Goal: Task Accomplishment & Management: Complete application form

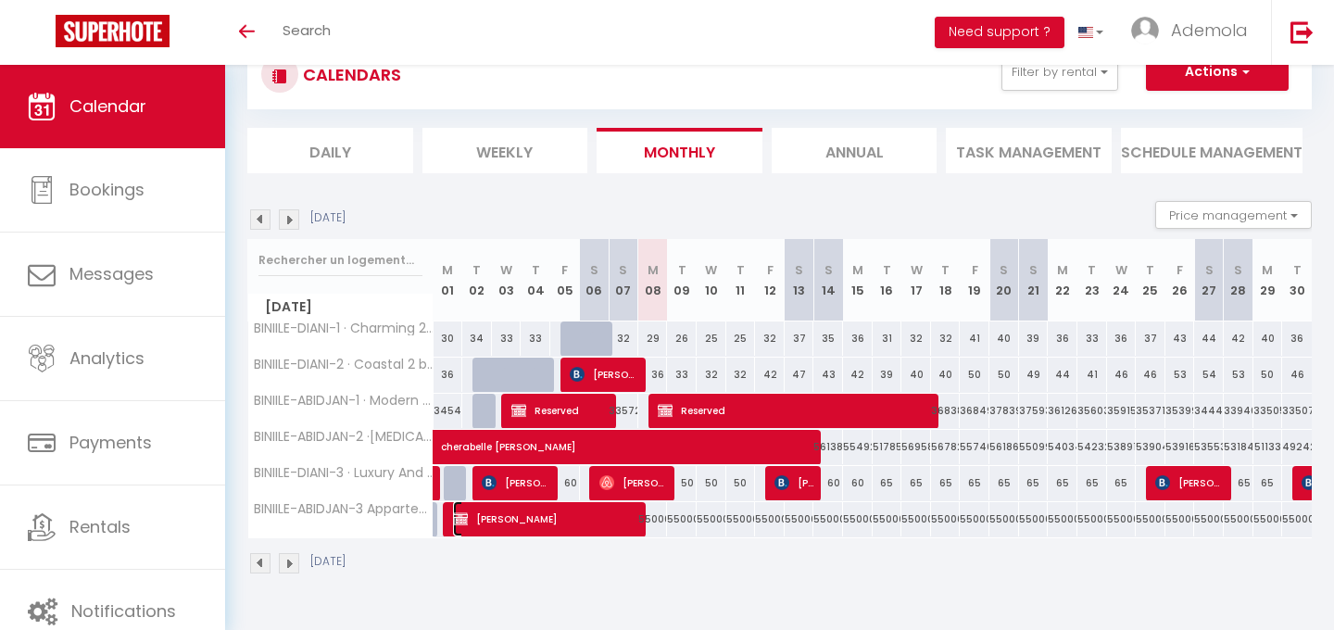
click at [537, 525] on span "[PERSON_NAME]" at bounding box center [547, 518] width 188 height 35
select select "OK"
select select "KO"
select select "0"
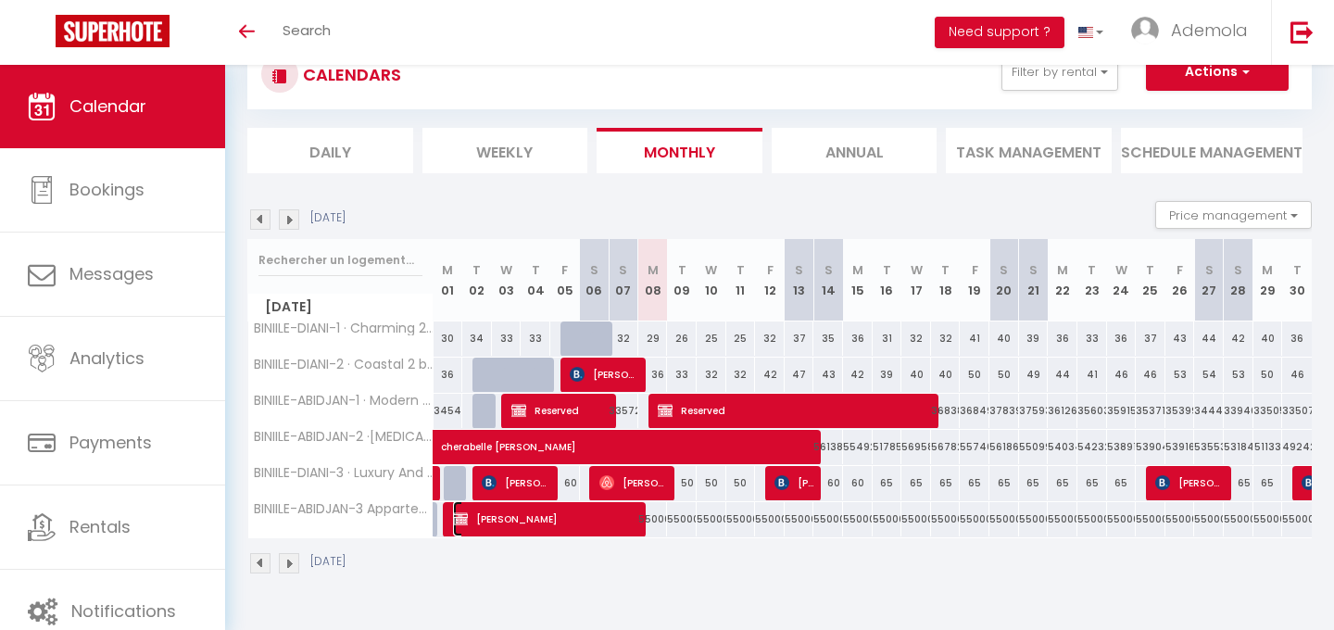
select select "1"
select select
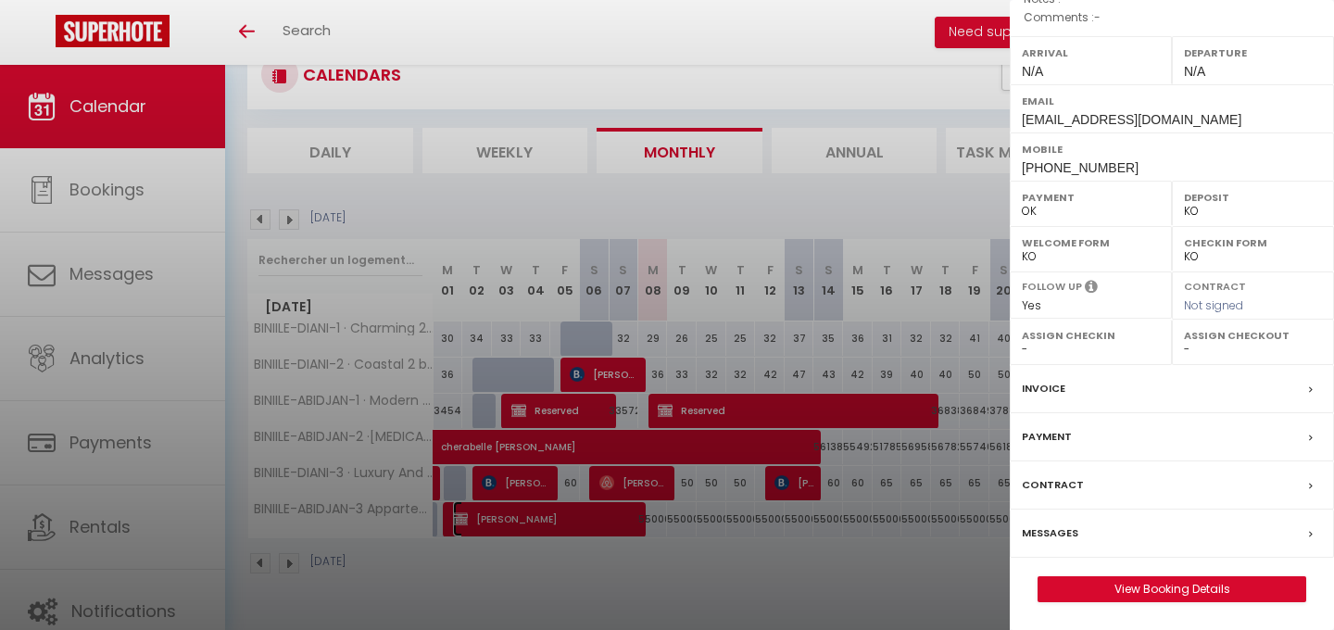
scroll to position [282, 0]
click at [1169, 585] on link "View Booking Details" at bounding box center [1171, 589] width 267 height 24
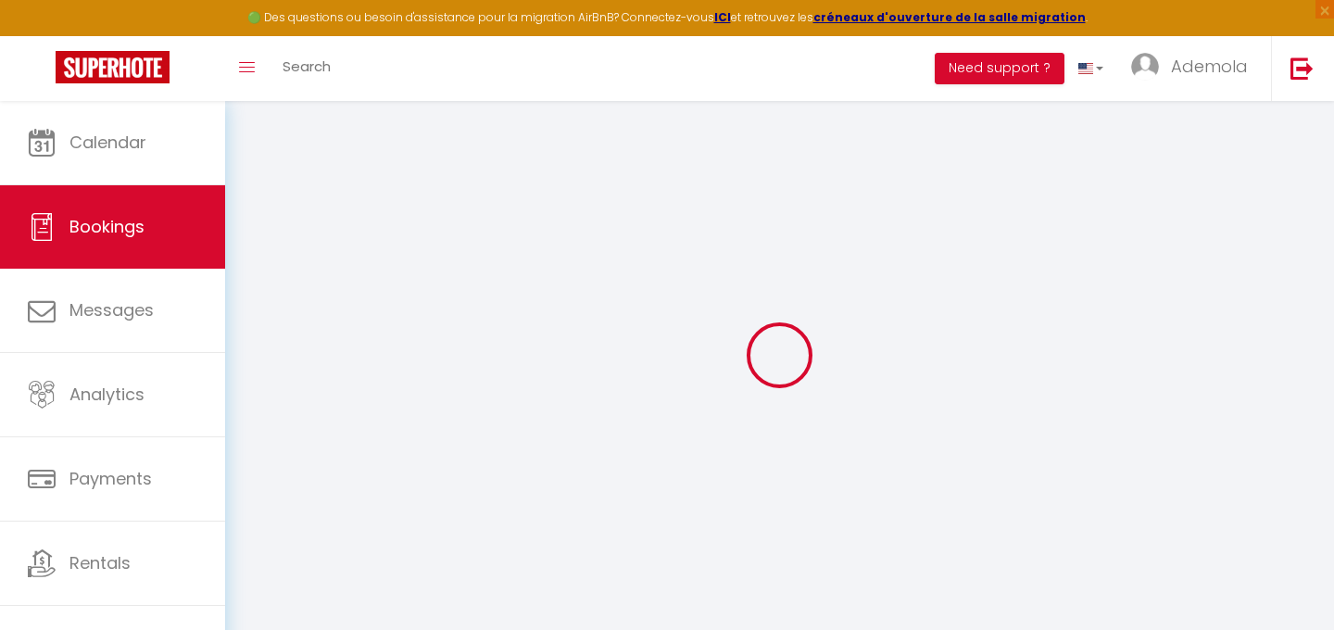
select index
select select
select select "14"
checkbox input "false"
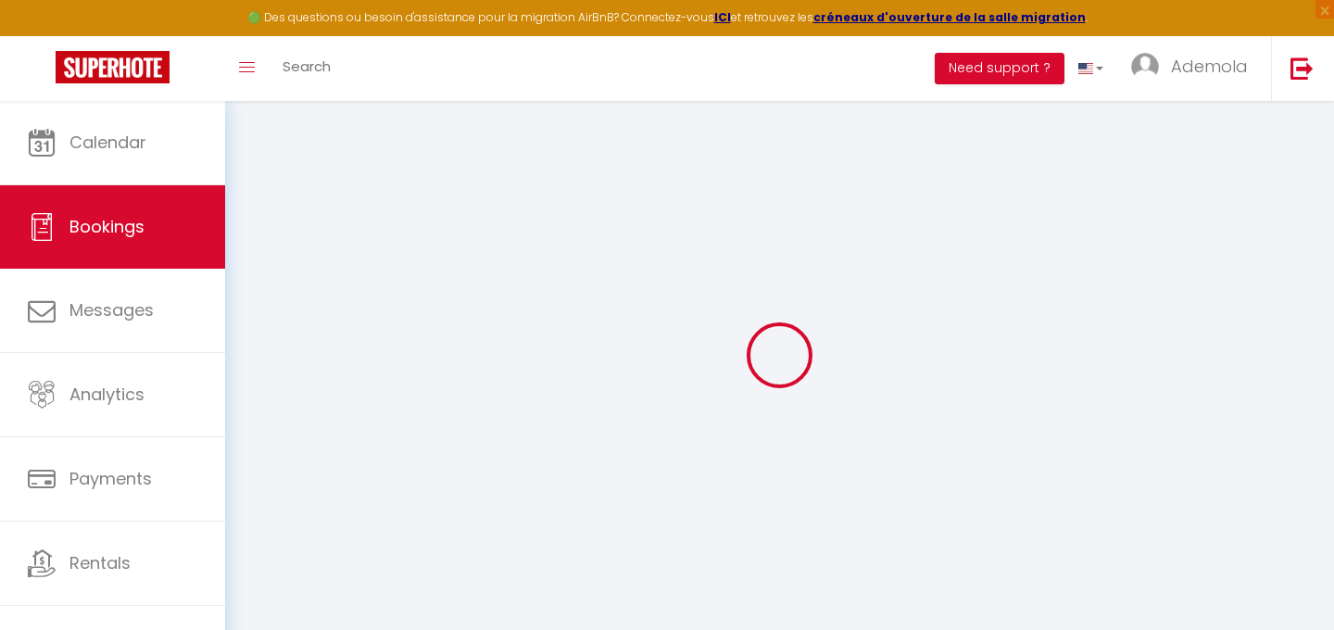
select index
select select
checkbox input "false"
select index
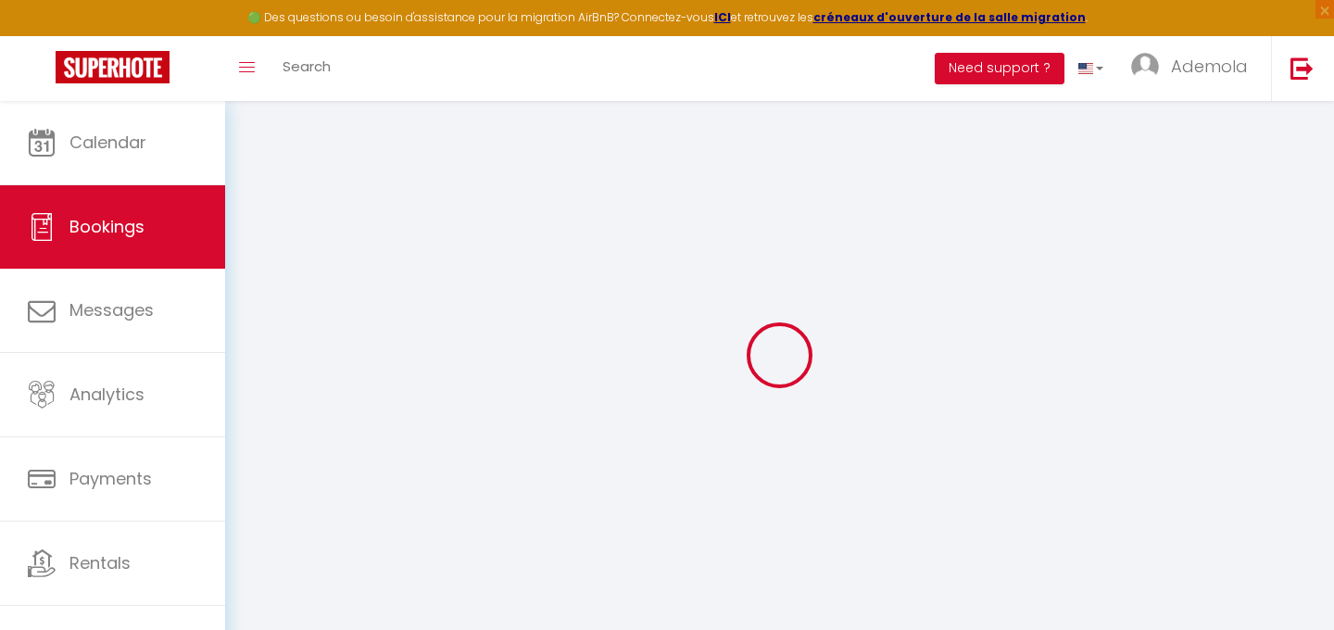
select select
checkbox input "false"
select index
select select
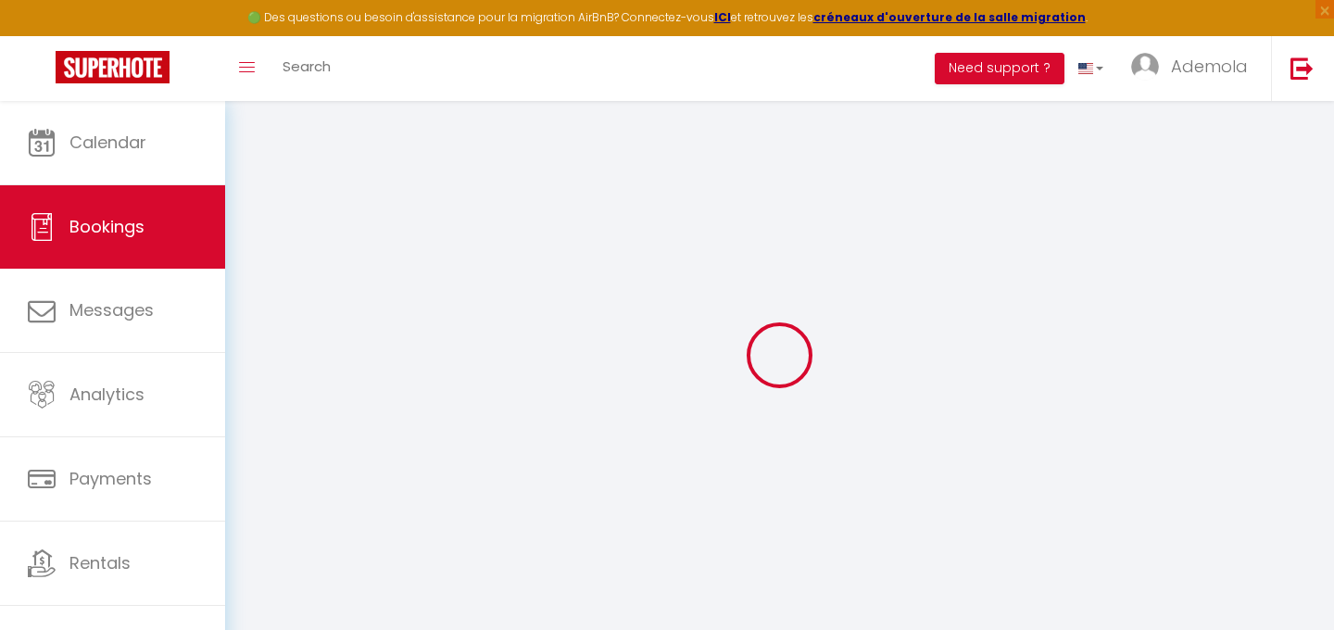
select select
checkbox input "false"
select index
checkbox input "false"
select index
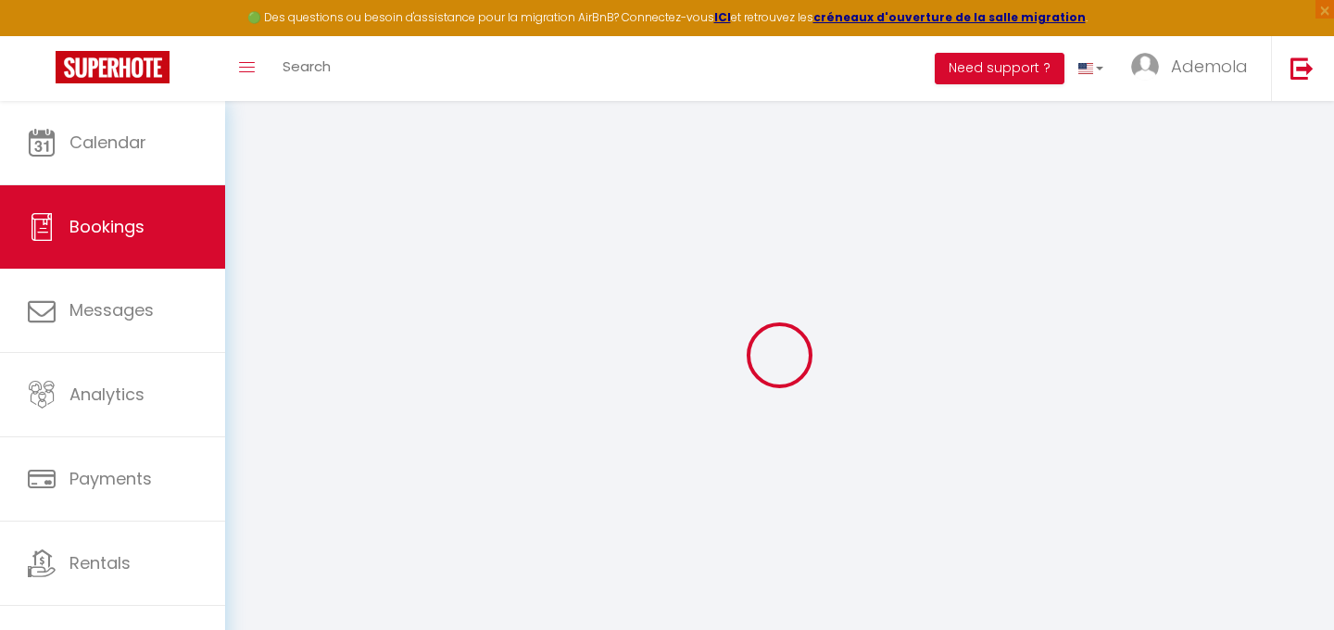
select select
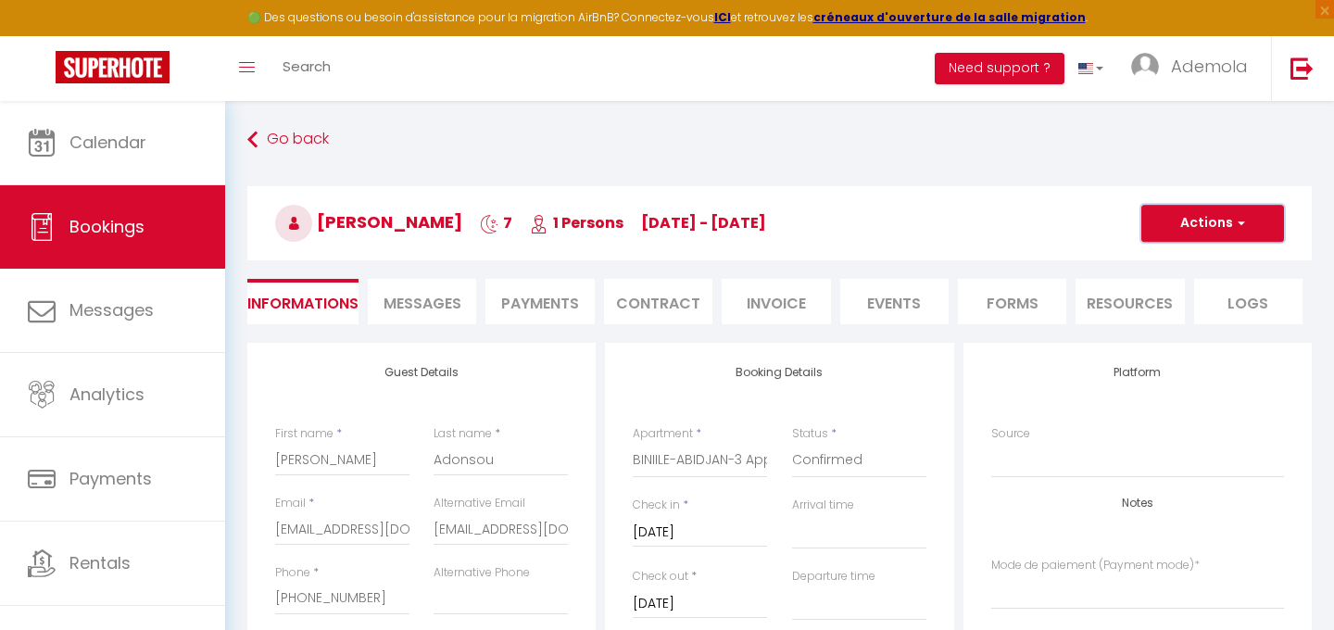
click at [1234, 216] on span "button" at bounding box center [1238, 223] width 11 height 17
click at [1179, 289] on link "Duplicate" at bounding box center [1194, 288] width 146 height 24
select select
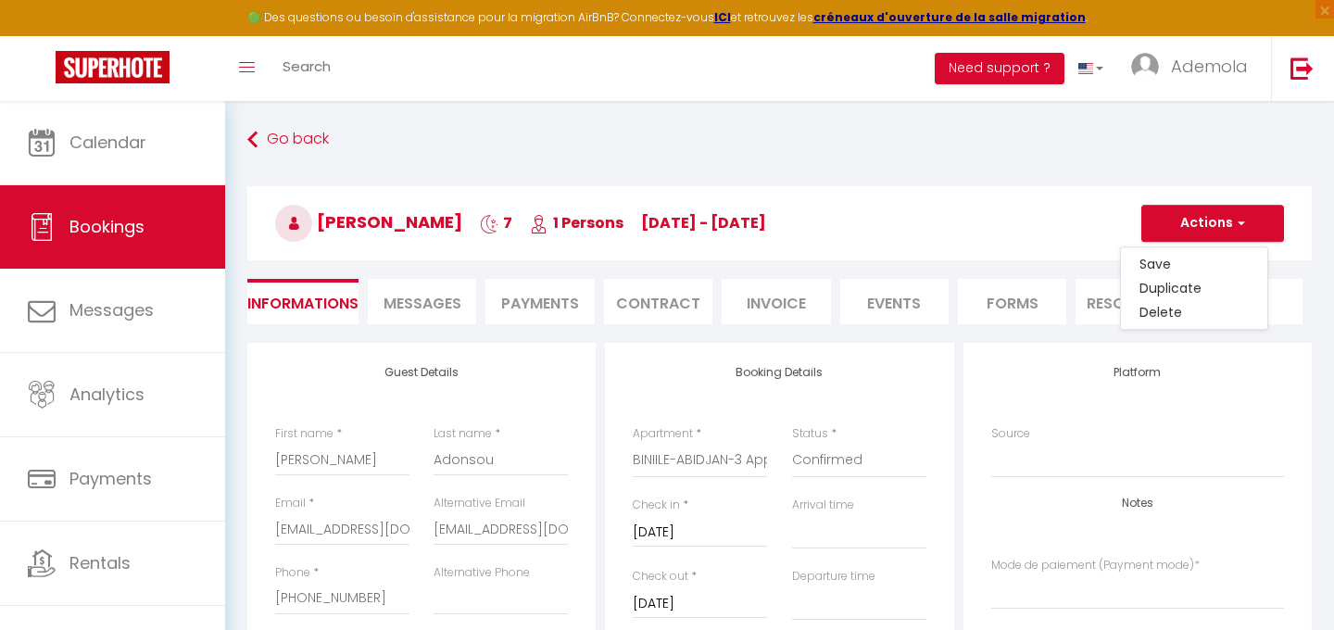
select select
checkbox input "false"
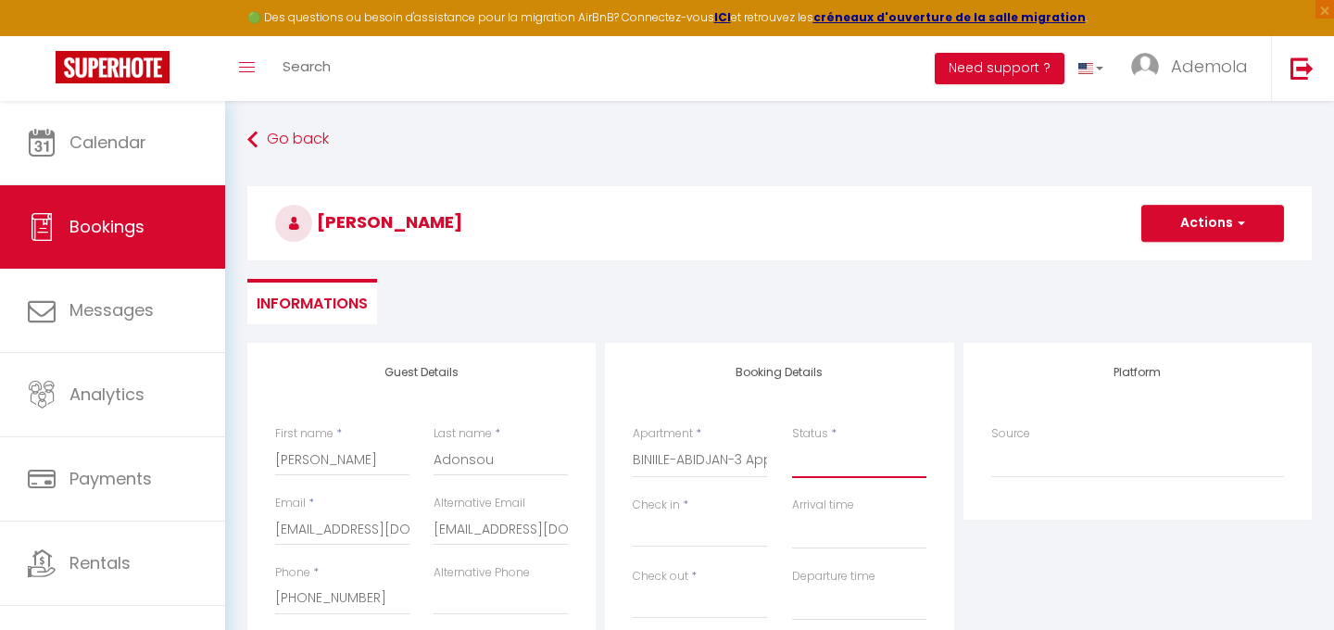
click at [840, 462] on select "Confirmed Not Confirmed Cancelled Cancelled by traveler No Show Request" at bounding box center [859, 460] width 134 height 35
select select "1"
click at [792, 443] on select "Confirmed Not Confirmed Cancelled Cancelled by traveler No Show Request" at bounding box center [859, 460] width 134 height 35
select select
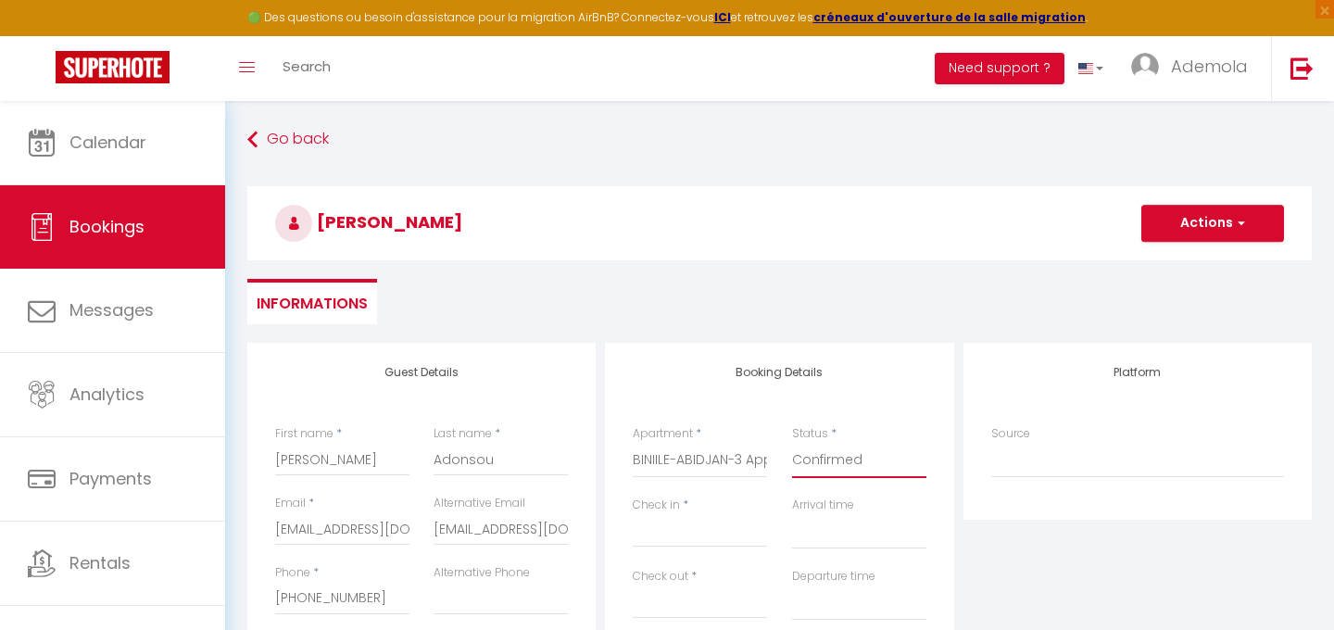
select select
checkbox input "false"
click at [689, 534] on input "Check in" at bounding box center [700, 532] width 134 height 24
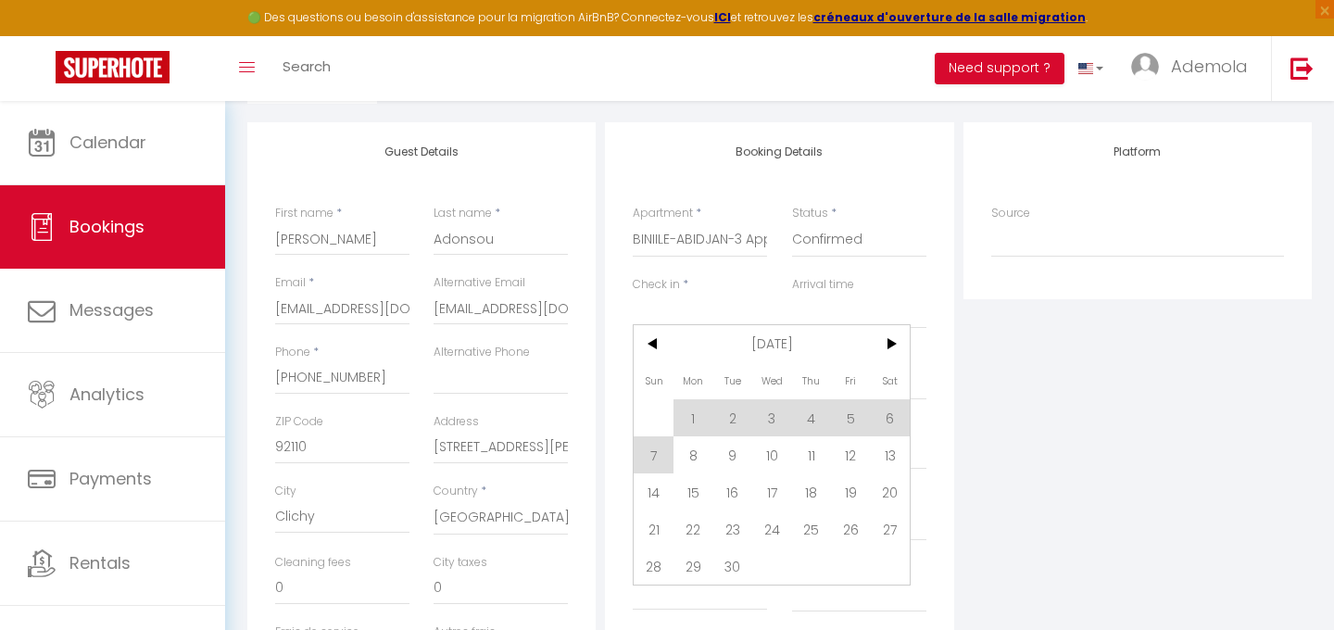
scroll to position [234, 0]
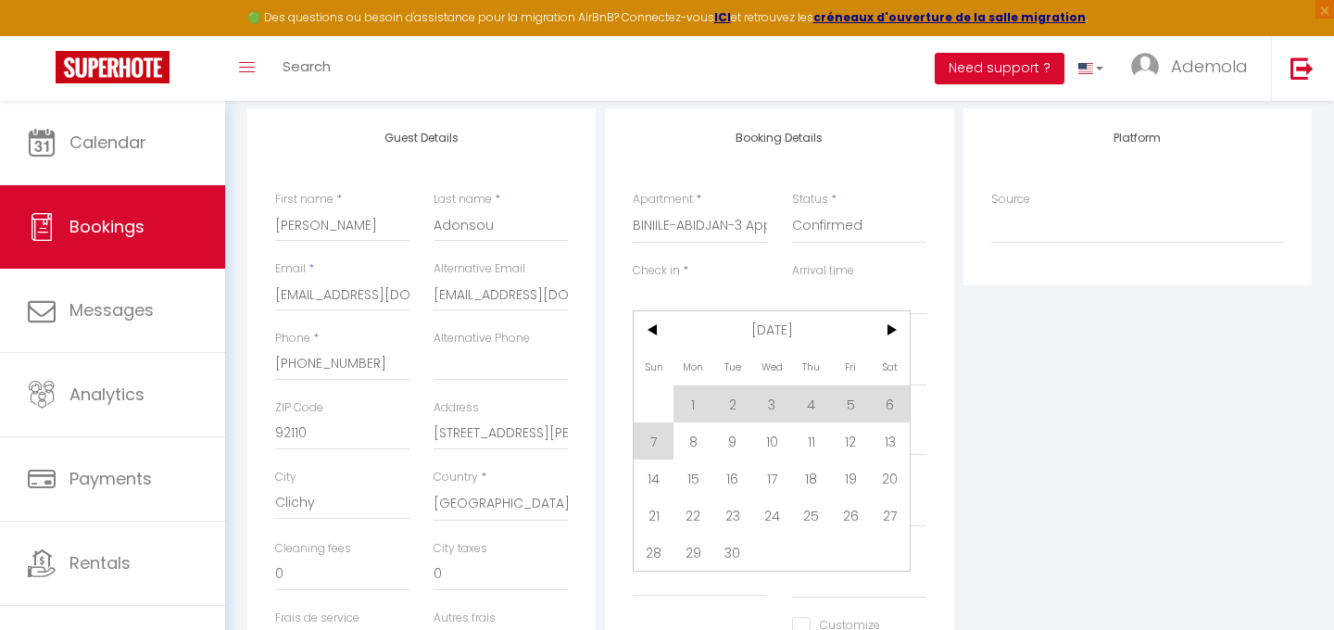
click at [653, 475] on span "14" at bounding box center [653, 477] width 40 height 37
type input "[DATE]"
select select
type input "[DATE]"
select select
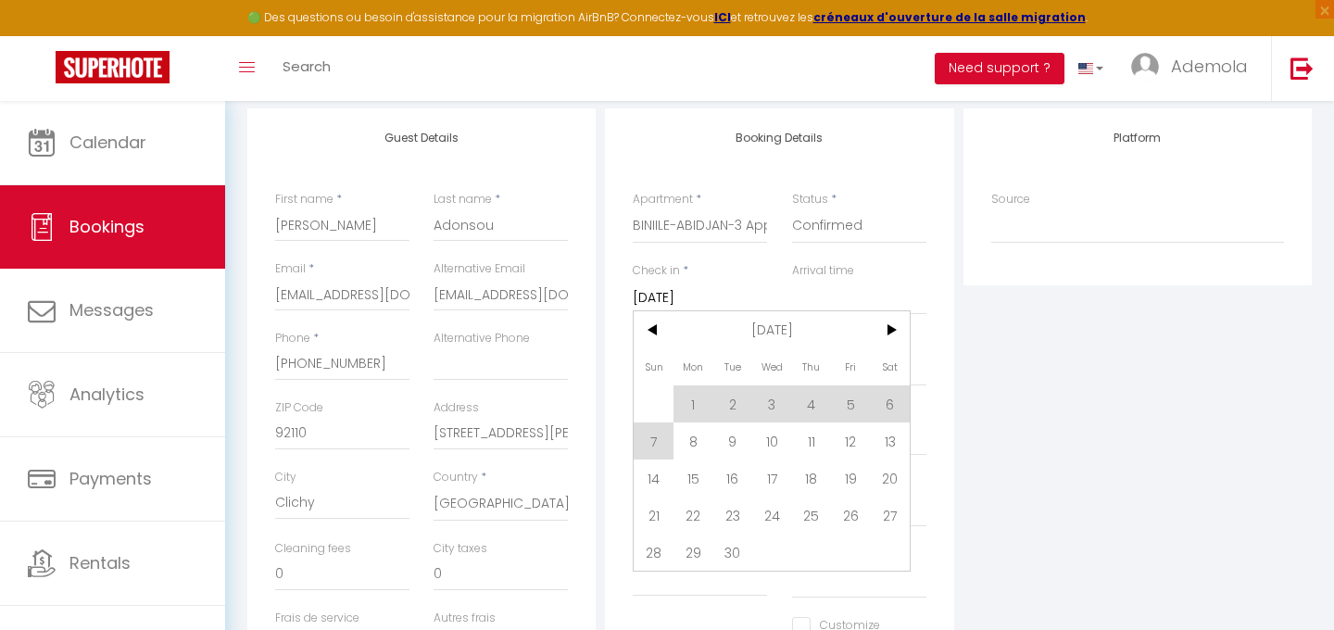
select select
checkbox input "false"
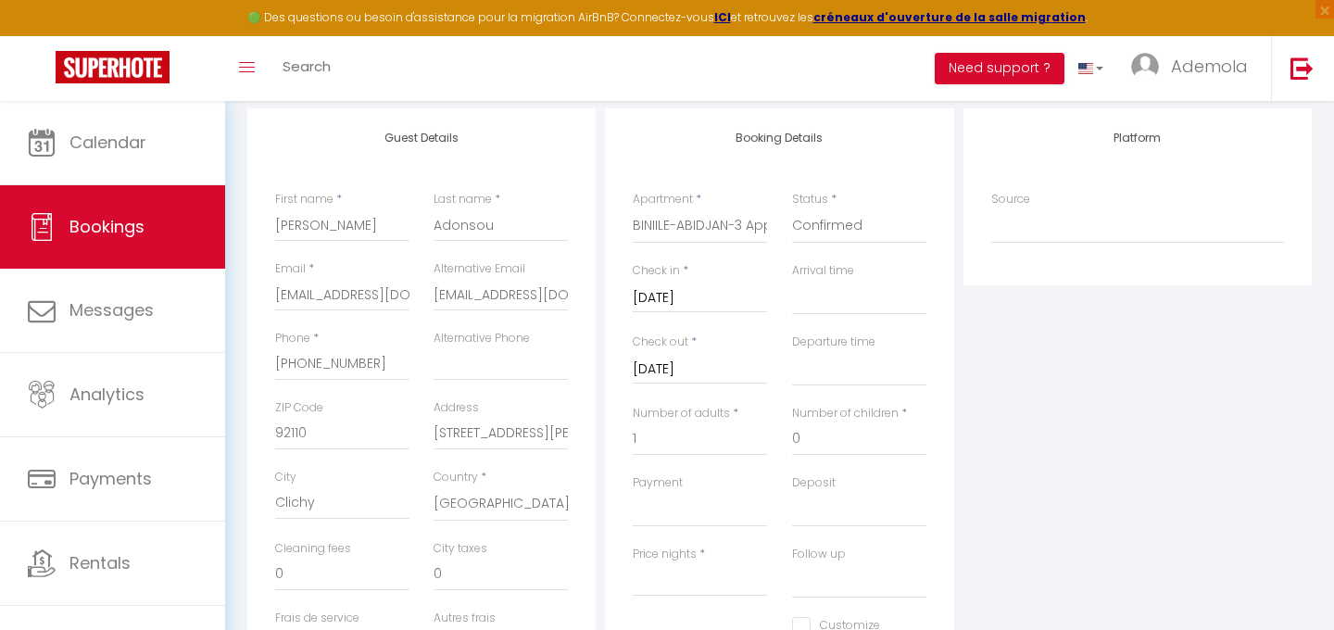
select select
type input "55000"
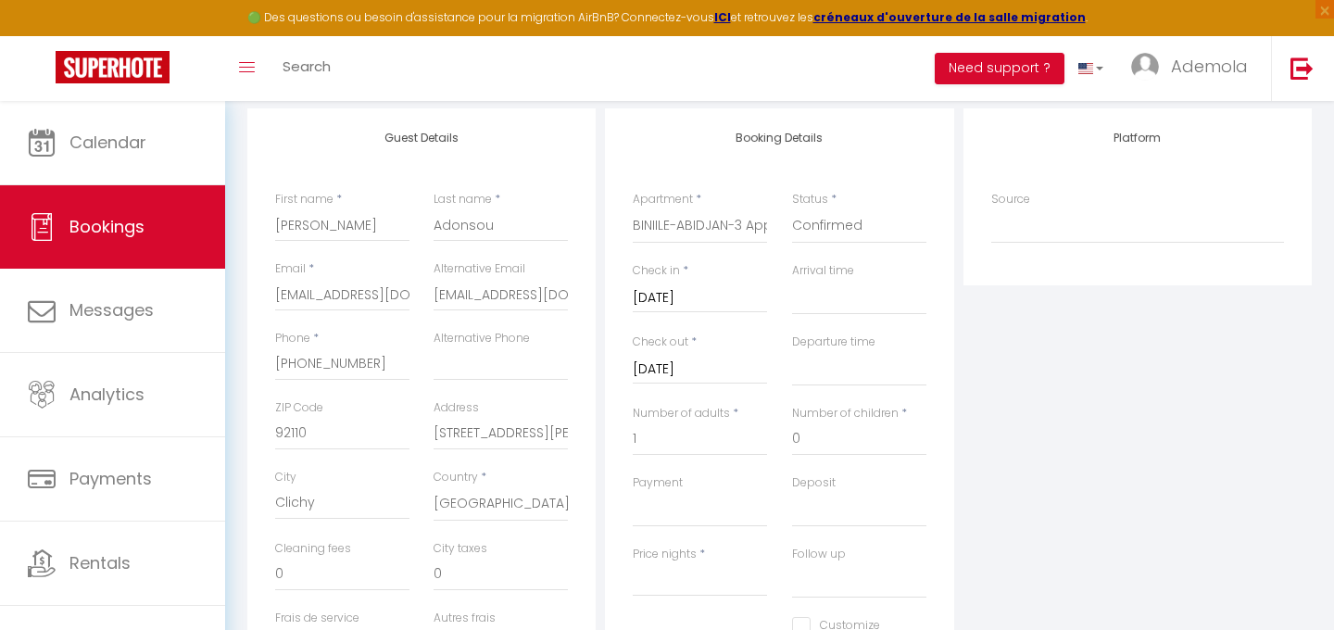
select select
checkbox input "false"
click at [706, 370] on input "[DATE]" at bounding box center [700, 369] width 134 height 24
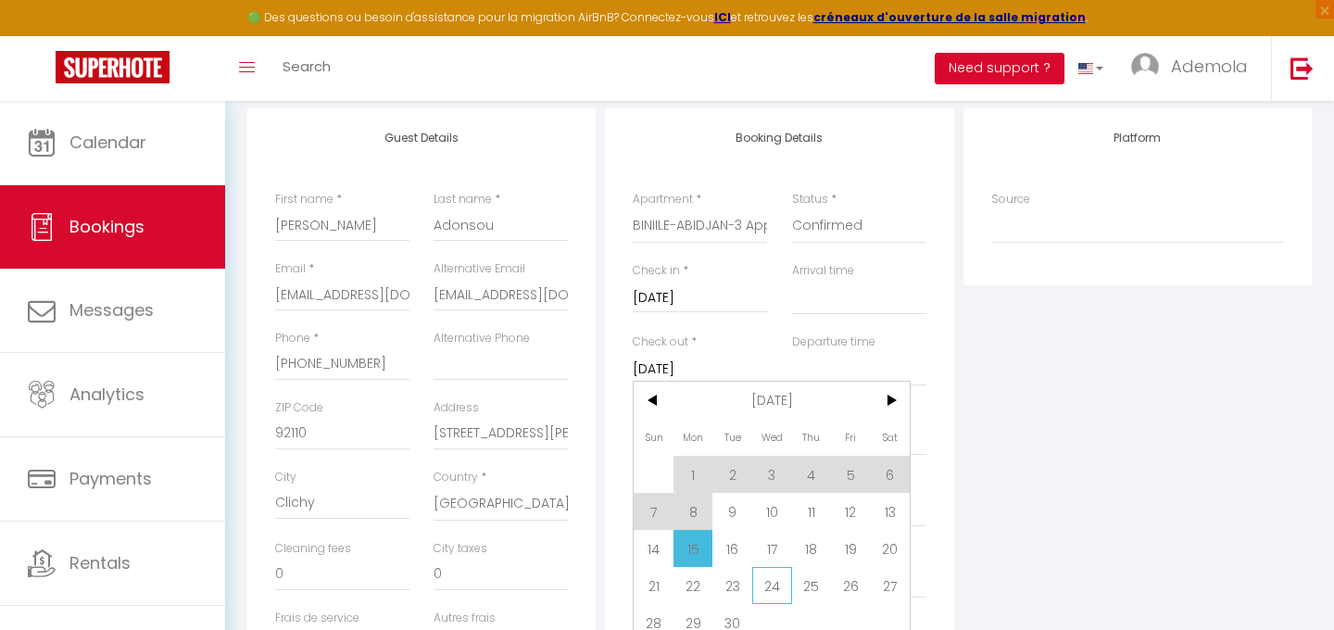
click at [778, 581] on span "24" at bounding box center [772, 585] width 40 height 37
select select
type input "[DATE]"
select select
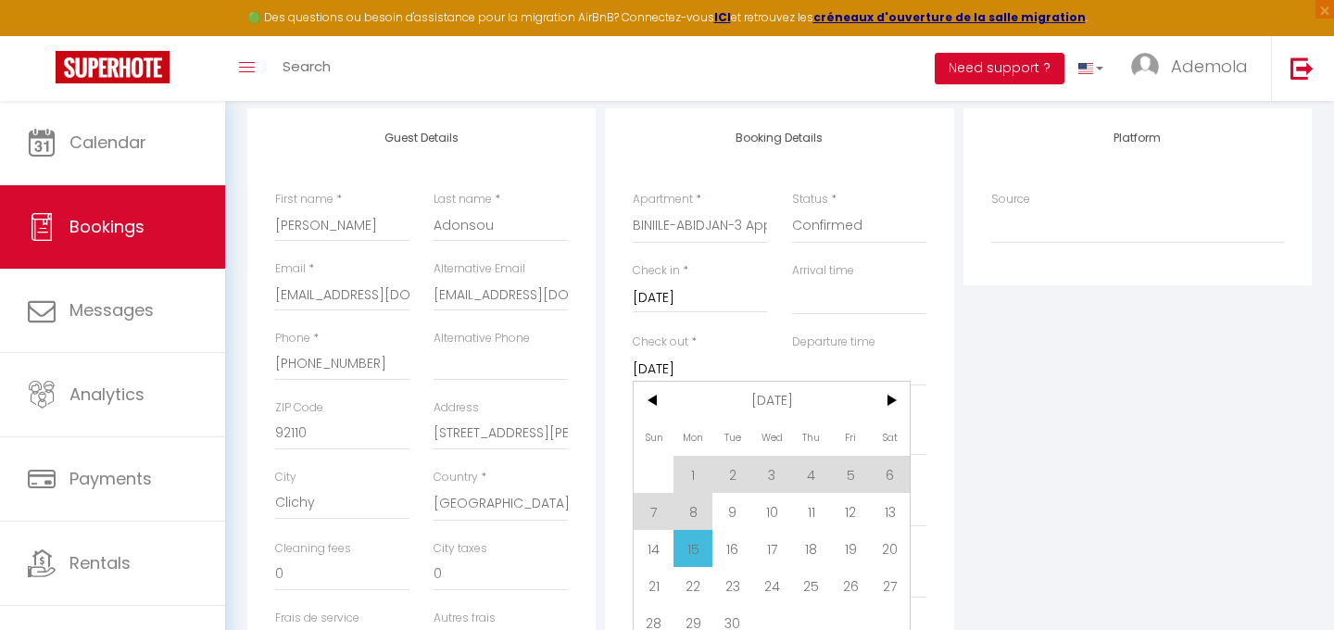
select select
checkbox input "false"
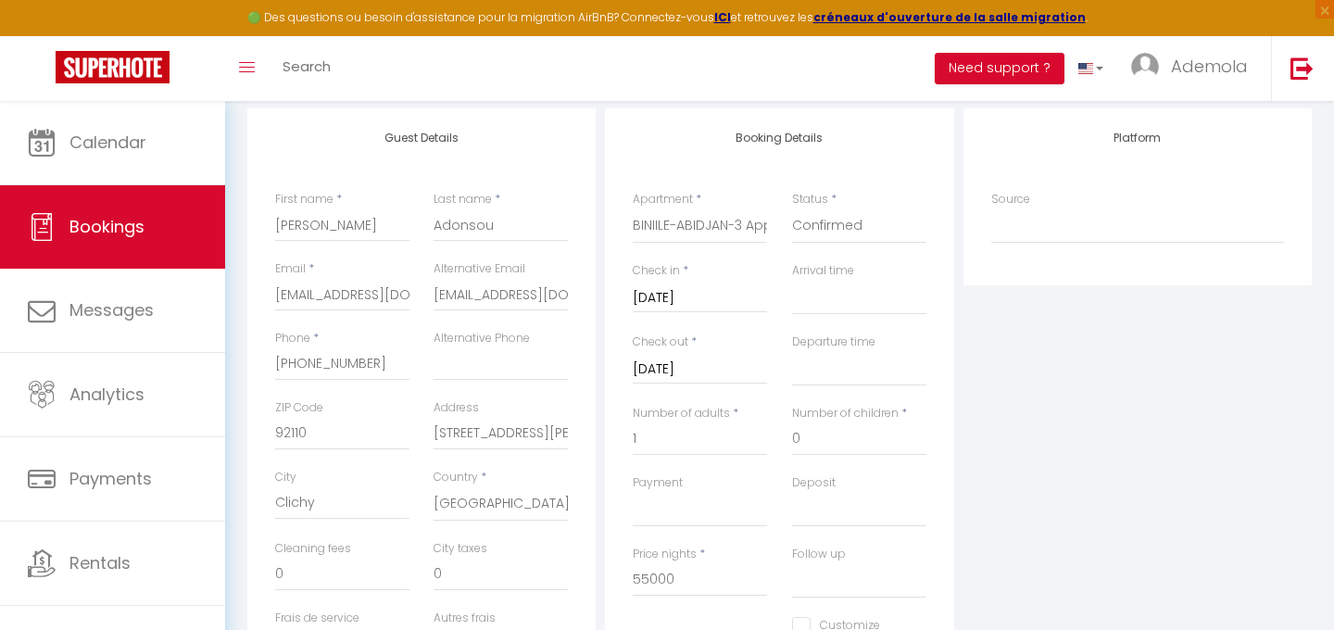
select select
type input "550000"
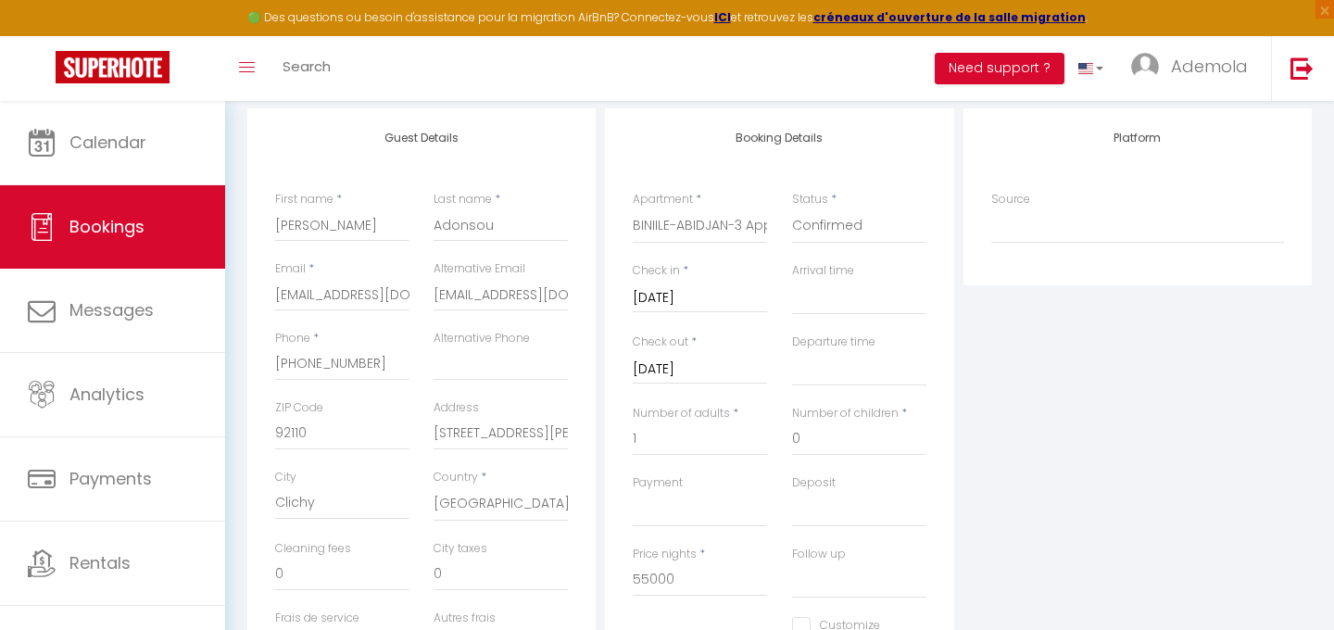
select select
checkbox input "false"
click at [665, 582] on input "550000" at bounding box center [700, 579] width 134 height 33
type input "256000"
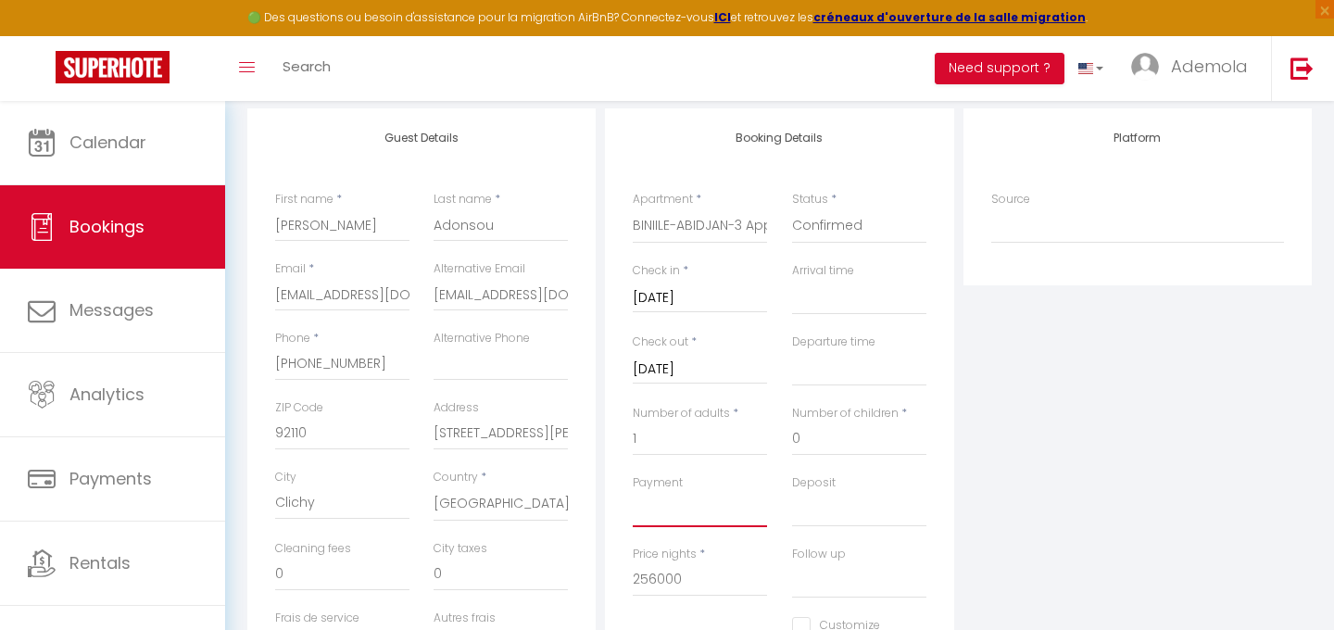
click at [686, 508] on select "OK KO" at bounding box center [700, 509] width 134 height 35
select select "12"
click at [633, 492] on select "OK KO" at bounding box center [700, 509] width 134 height 35
select select
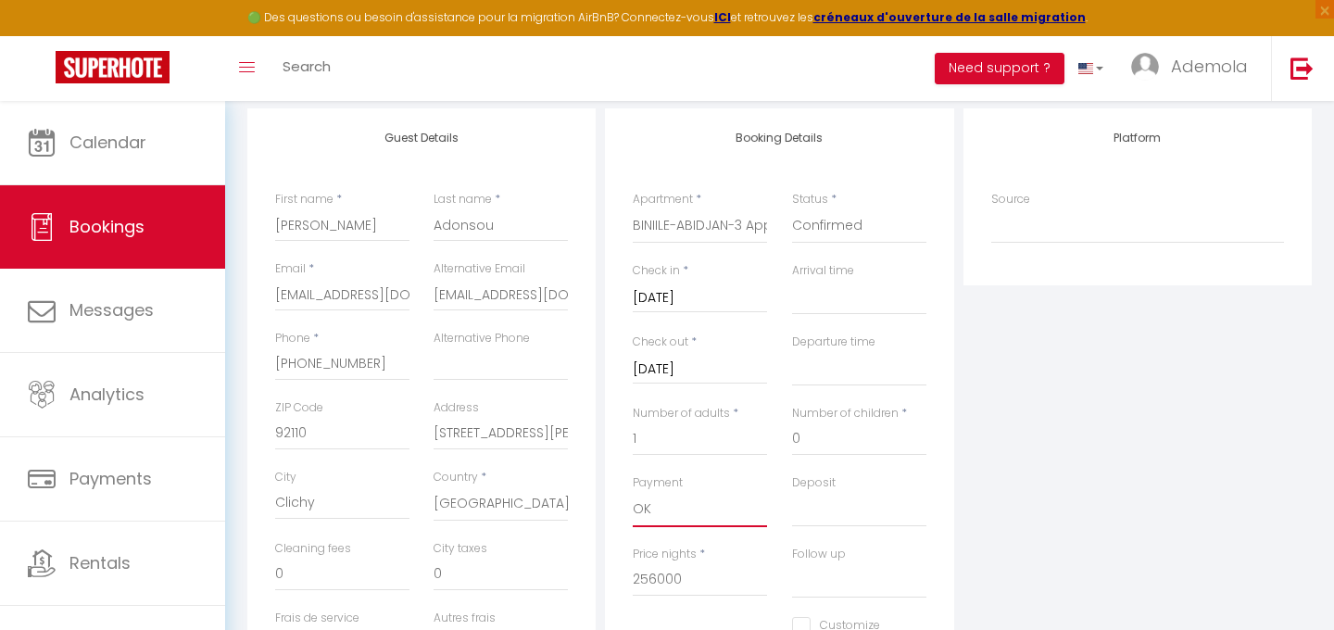
select select
checkbox input "false"
click at [1004, 206] on label "Source" at bounding box center [1010, 200] width 39 height 18
click at [1004, 208] on select "Direct [DOMAIN_NAME] [DOMAIN_NAME] Chalet montagne Expedia Gite de [GEOGRAPHIC_…" at bounding box center [1137, 225] width 293 height 35
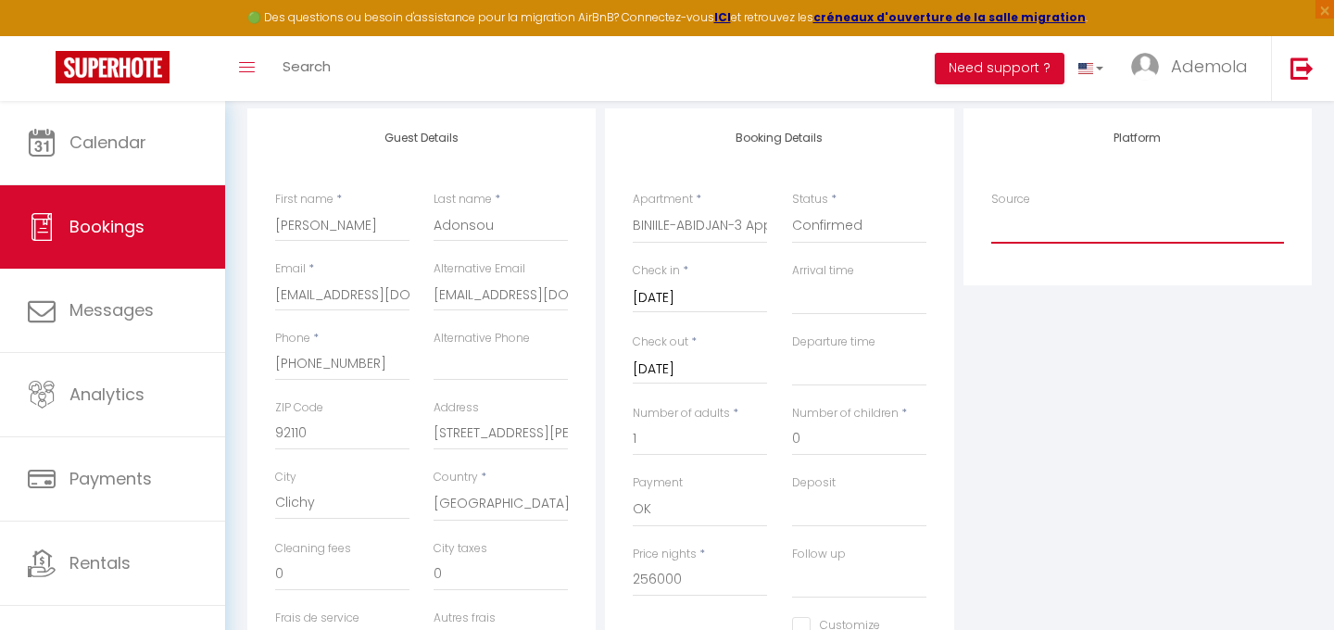
click at [1016, 231] on select "Direct [DOMAIN_NAME] [DOMAIN_NAME] Chalet montagne Expedia Gite de [GEOGRAPHIC_…" at bounding box center [1137, 225] width 293 height 35
select select "1"
click at [991, 208] on select "Direct [DOMAIN_NAME] [DOMAIN_NAME] Chalet montagne Expedia Gite de [GEOGRAPHIC_…" at bounding box center [1137, 225] width 293 height 35
select select
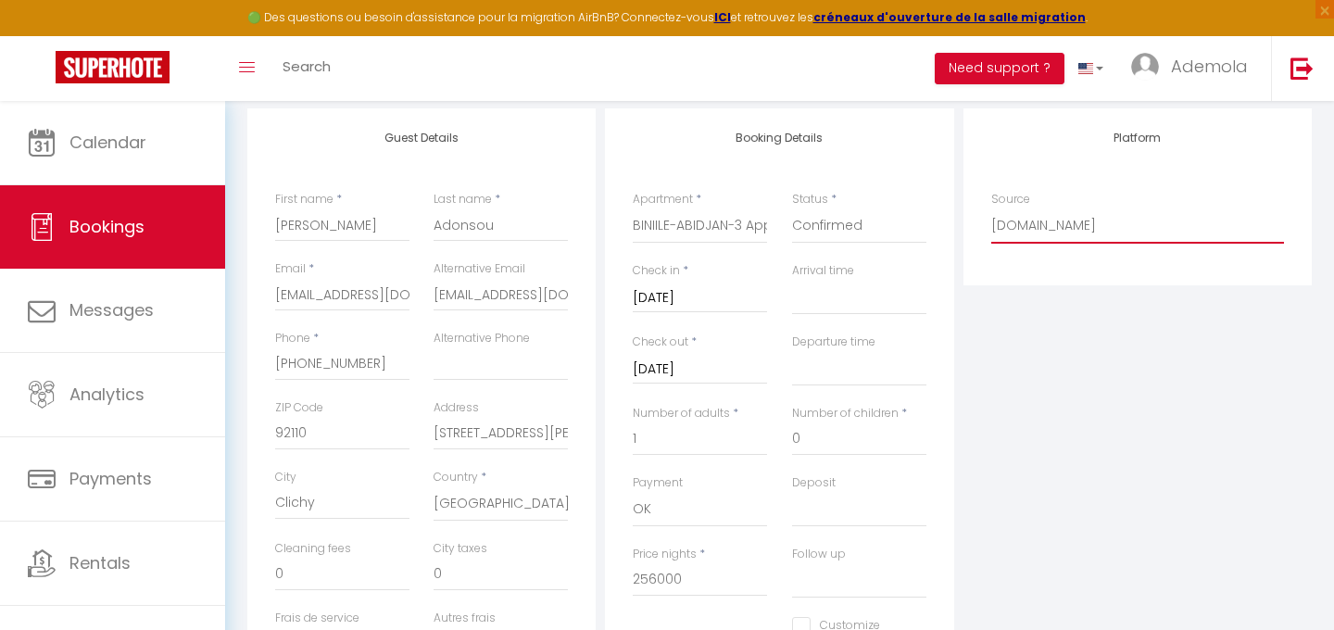
select select
checkbox input "false"
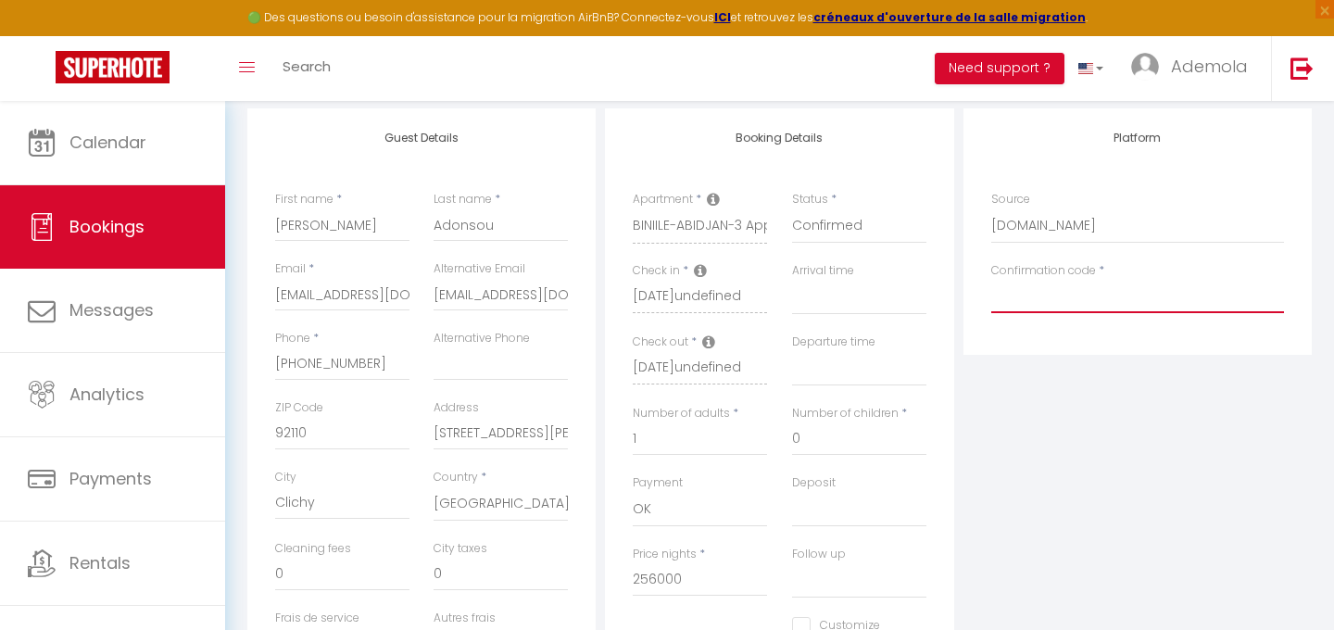
click at [1039, 297] on input "Confirmation code" at bounding box center [1137, 296] width 293 height 33
paste input "HMJJA8JD4A"
type input "HMJJA8JD4A"
select select
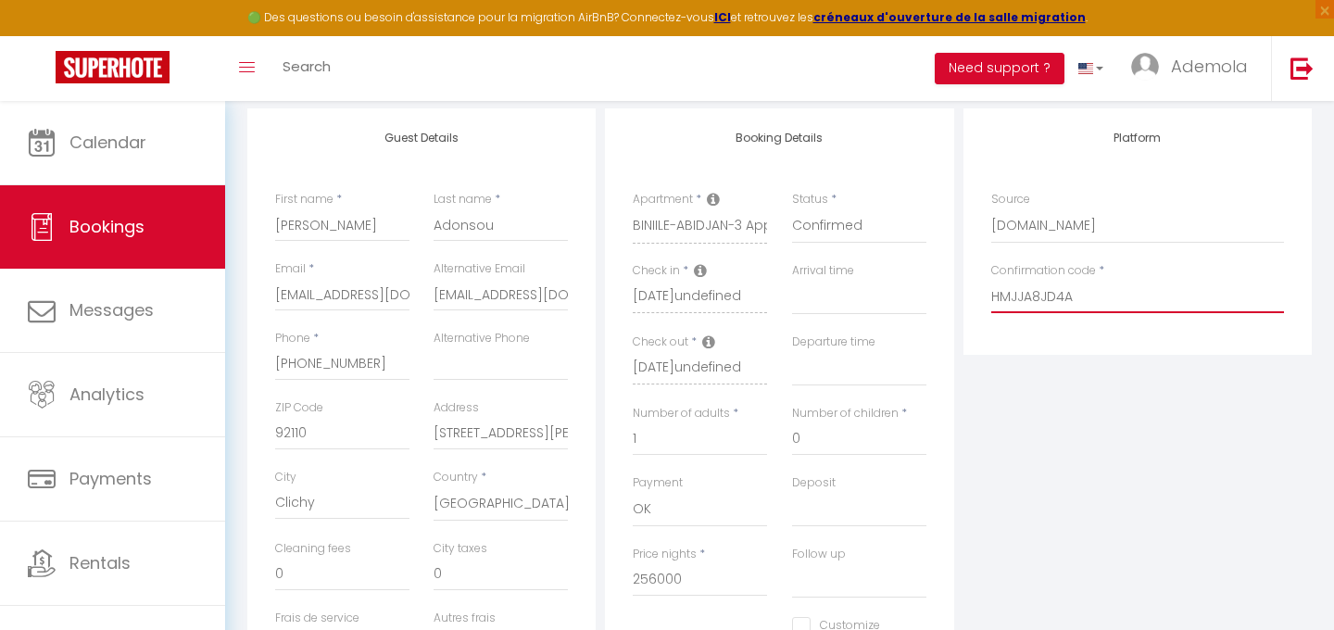
select select
checkbox input "false"
type input "HMJJA8JD4A"
click at [329, 216] on input "[PERSON_NAME]" at bounding box center [342, 224] width 134 height 33
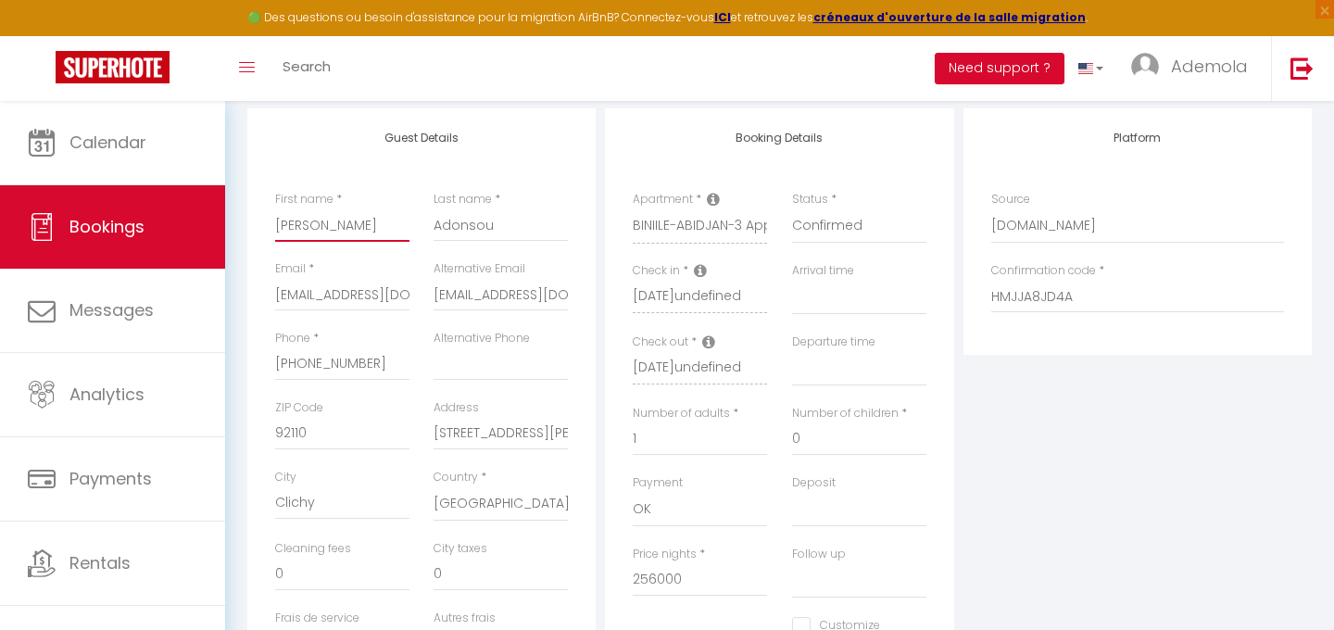
click at [329, 216] on input "[PERSON_NAME]" at bounding box center [342, 224] width 134 height 33
paste input "[PERSON_NAME]"
type input "[PERSON_NAME]"
select select
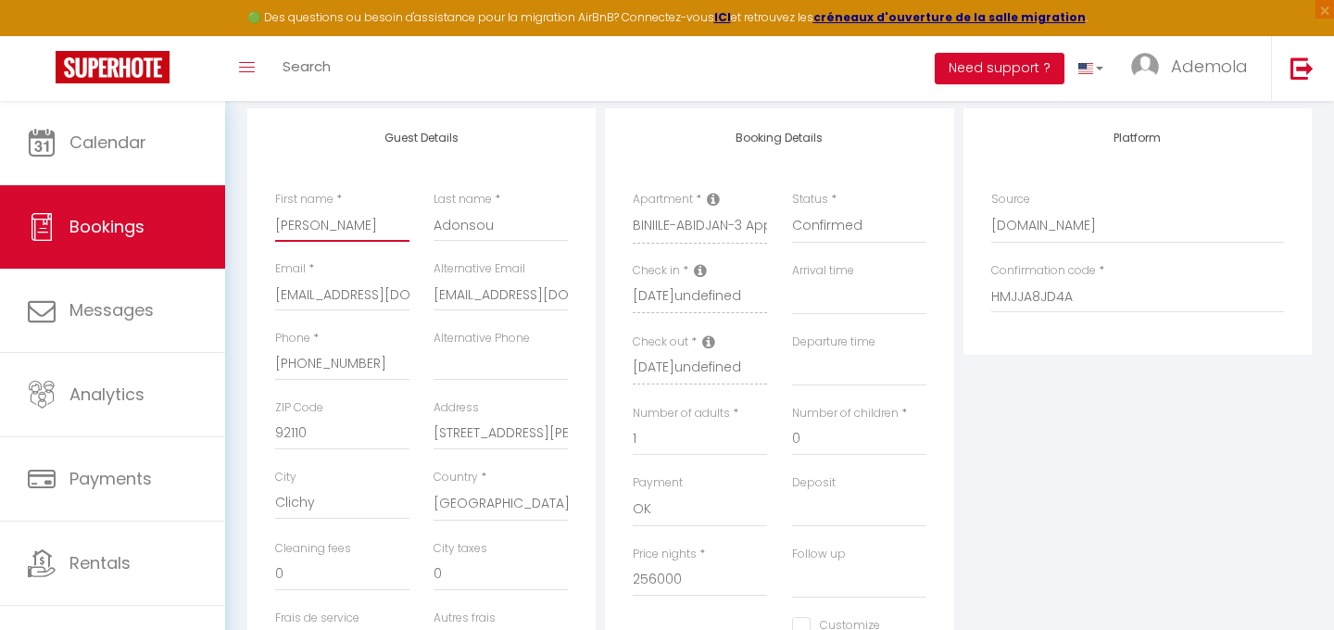
select select
checkbox input "false"
type input "[PERSON_NAME]"
click at [457, 222] on input "Adonsou" at bounding box center [500, 224] width 134 height 33
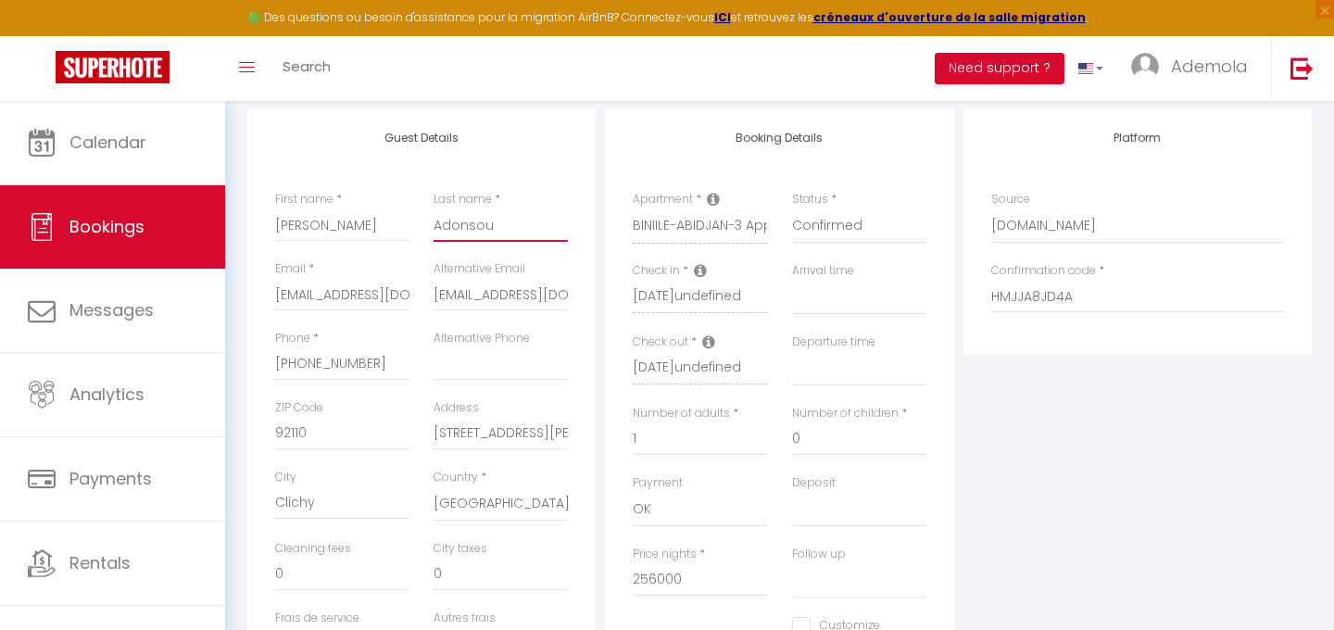
click at [457, 222] on input "Adonsou" at bounding box center [500, 224] width 134 height 33
paste input "[PERSON_NAME]"
type input "[PERSON_NAME]"
select select
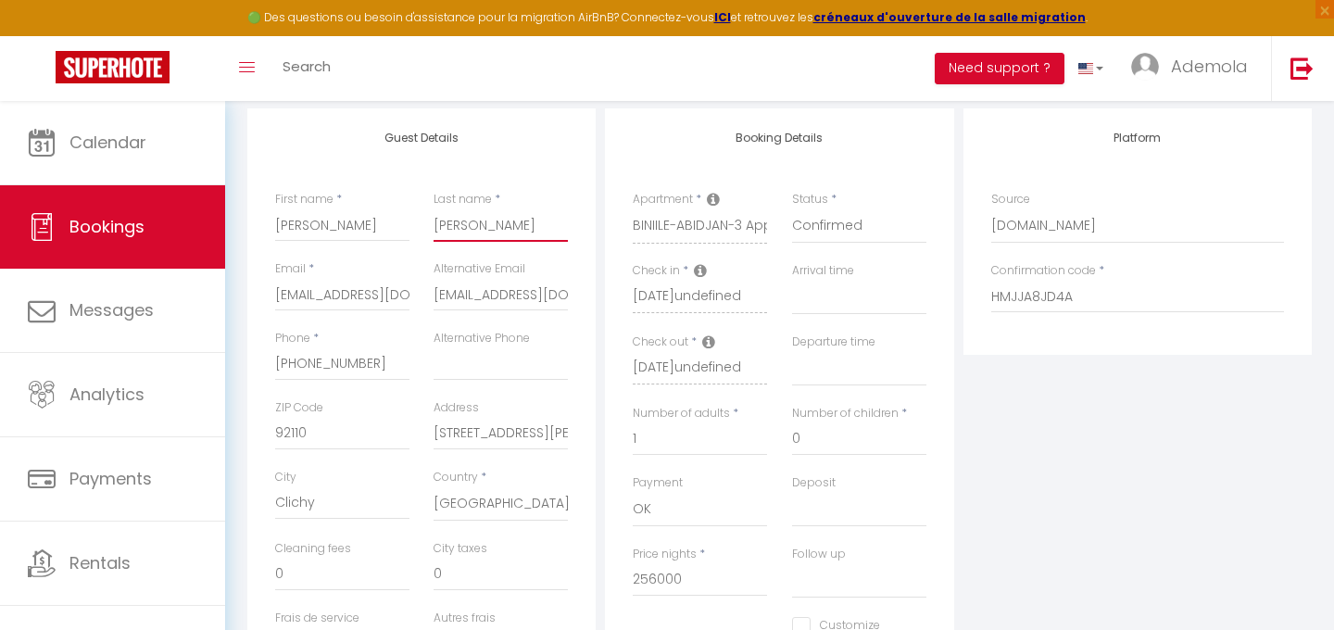
select select
checkbox input "false"
click at [462, 225] on input "[PERSON_NAME]" at bounding box center [500, 224] width 134 height 33
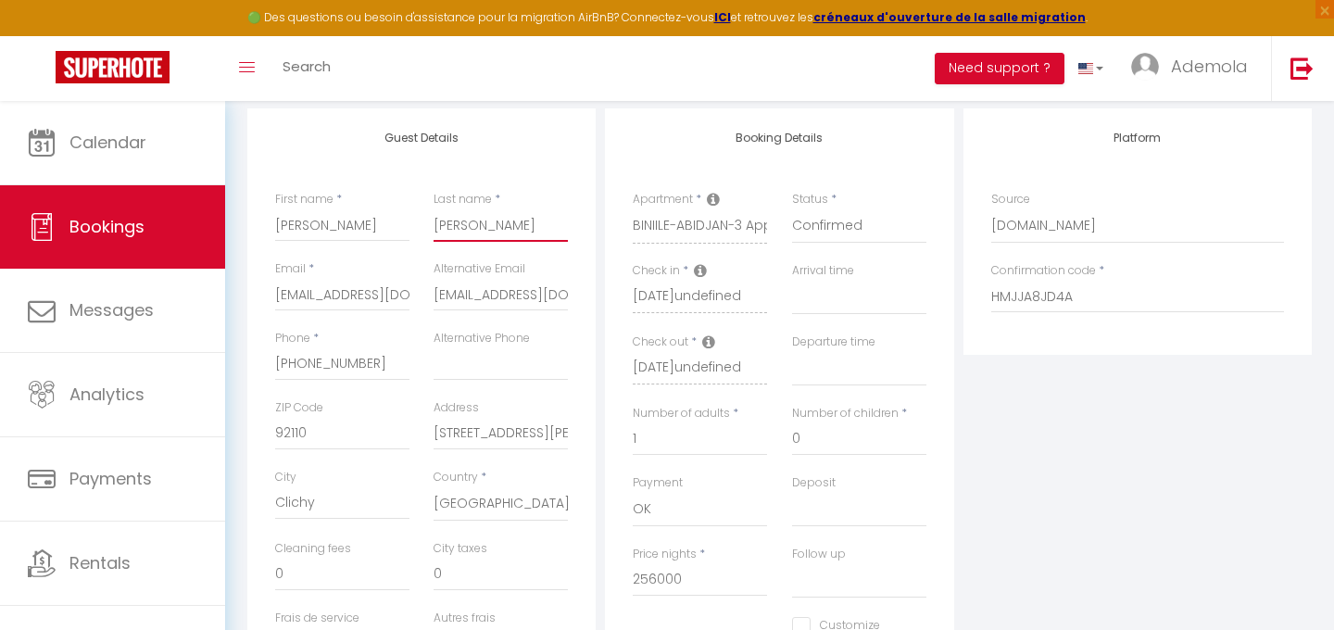
type input "DeGraft"
select select
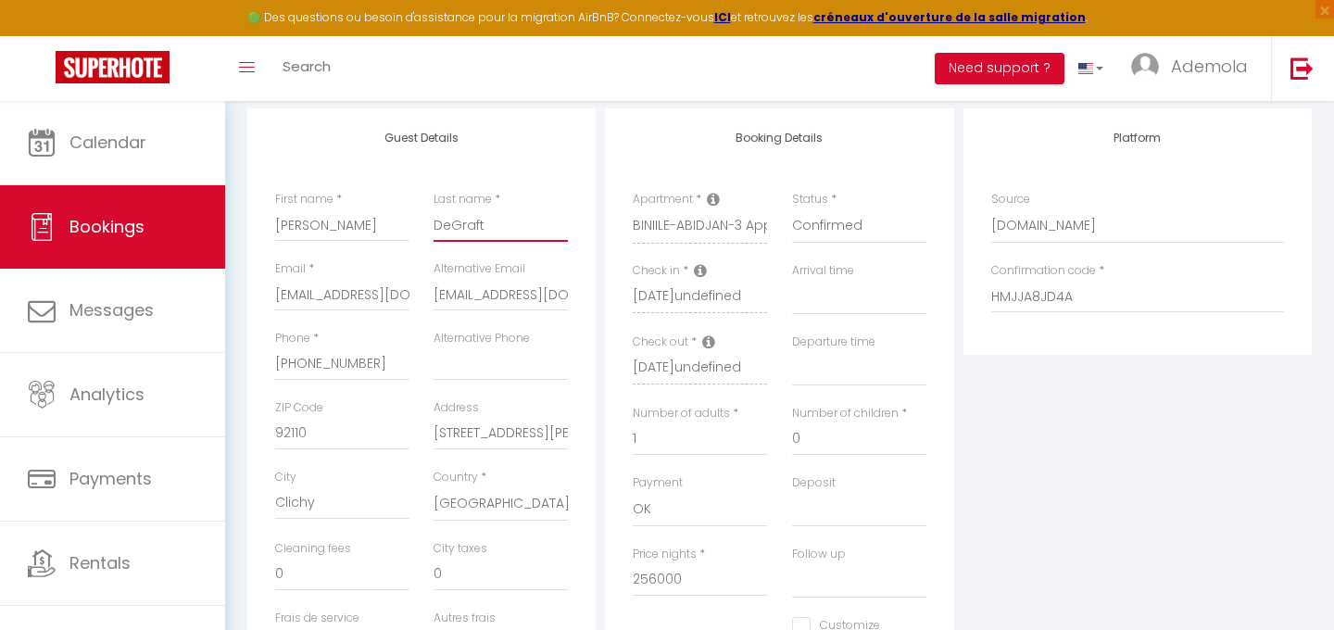
checkbox input "false"
type input "DeGraft"
click at [344, 229] on input "[PERSON_NAME]" at bounding box center [342, 224] width 134 height 33
type input "[PERSON_NAME]"
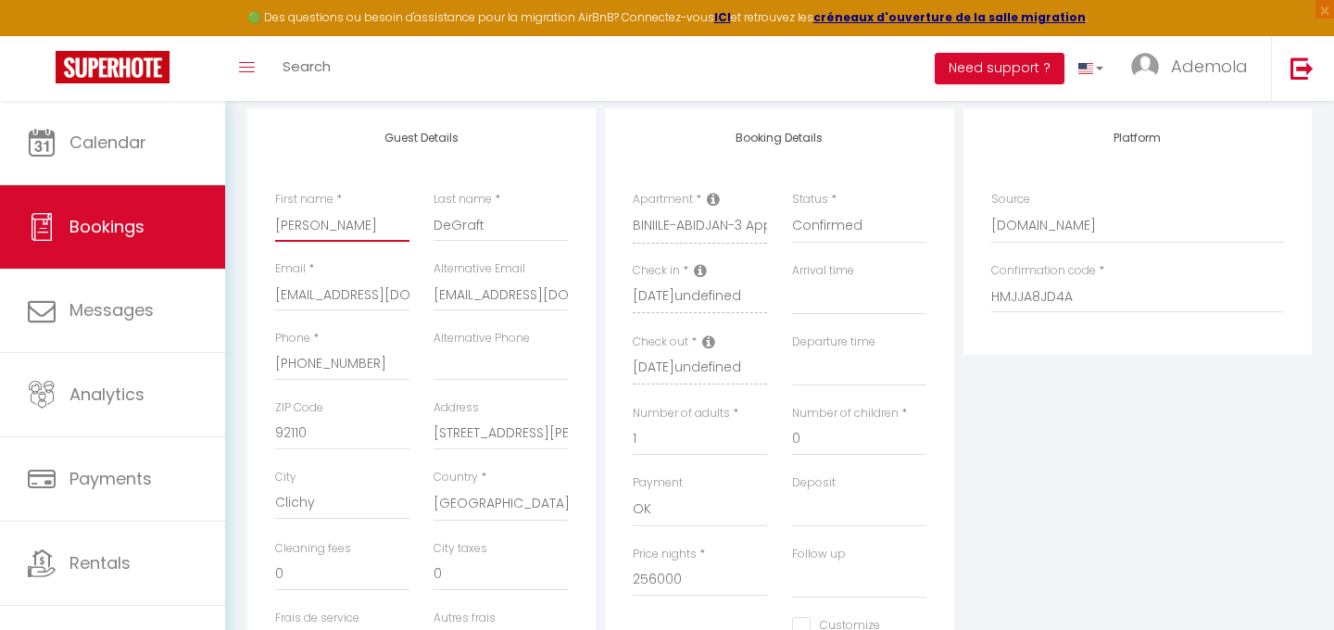
select select
checkbox input "false"
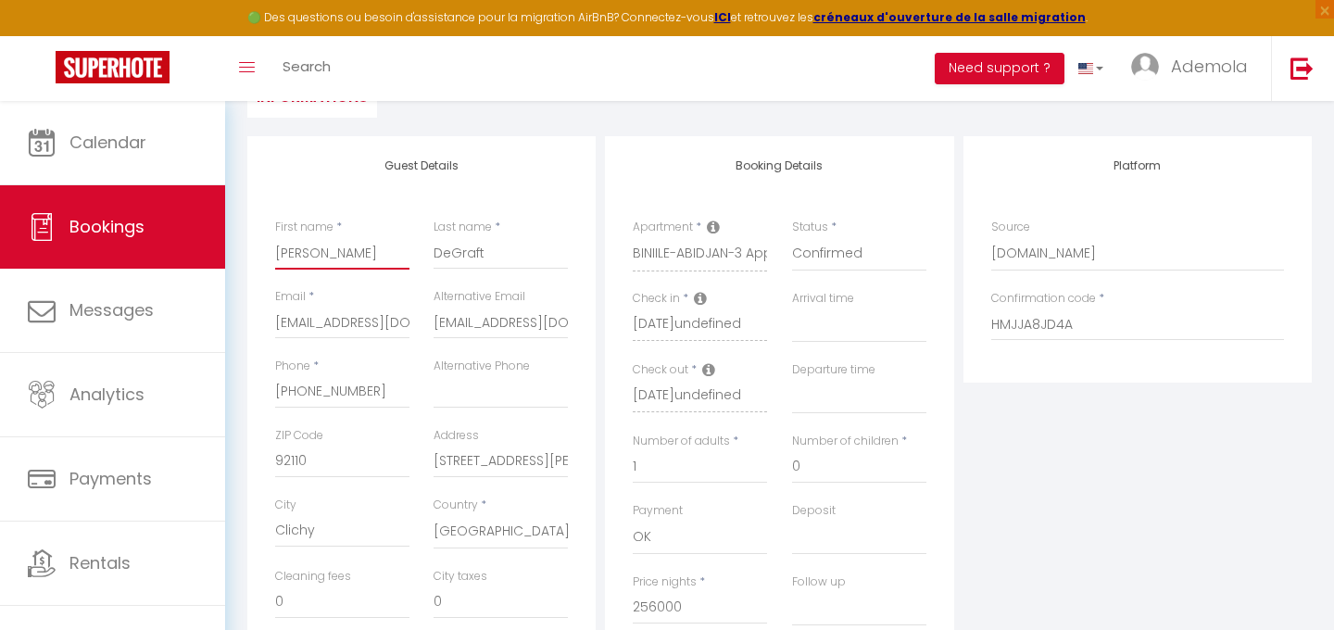
scroll to position [200, 0]
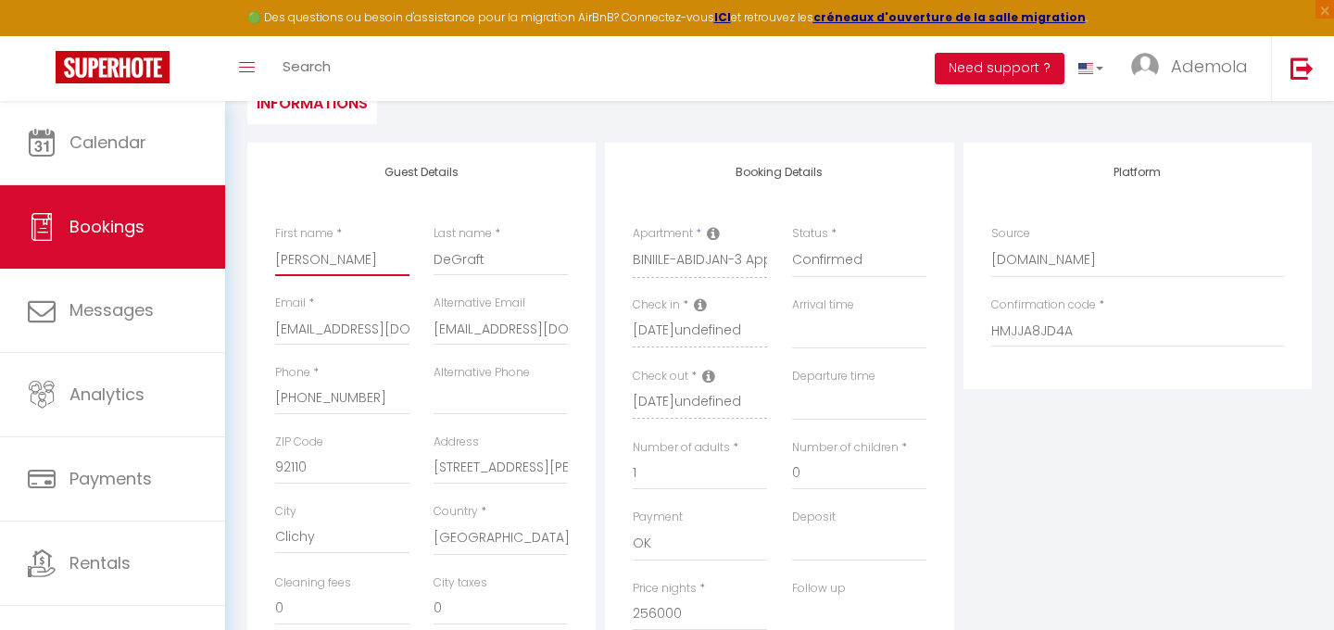
type input "[PERSON_NAME]"
click at [342, 387] on input "[PHONE_NUMBER]" at bounding box center [342, 398] width 134 height 33
paste input "[PHONE_NUMBER]‬"
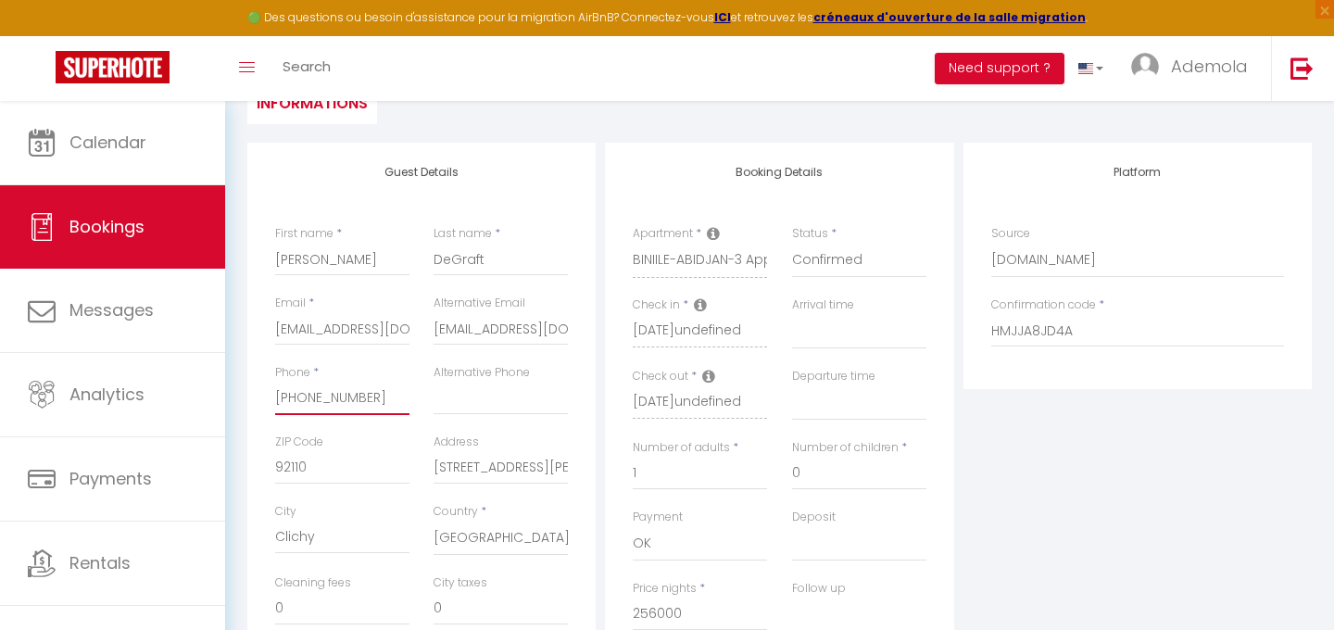
type input "[PHONE_NUMBER]‬"
select select
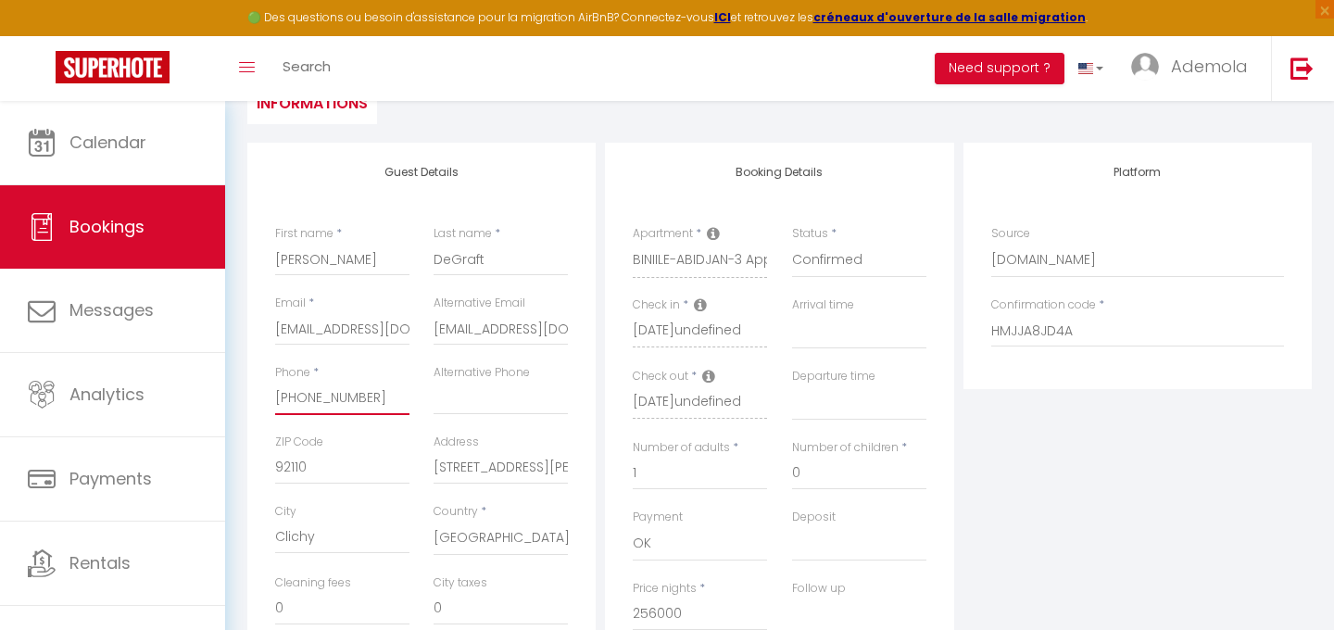
checkbox input "false"
click at [293, 400] on input "[PHONE_NUMBER]‬" at bounding box center [342, 398] width 134 height 33
type input "[PHONE_NUMBER]‬"
select select
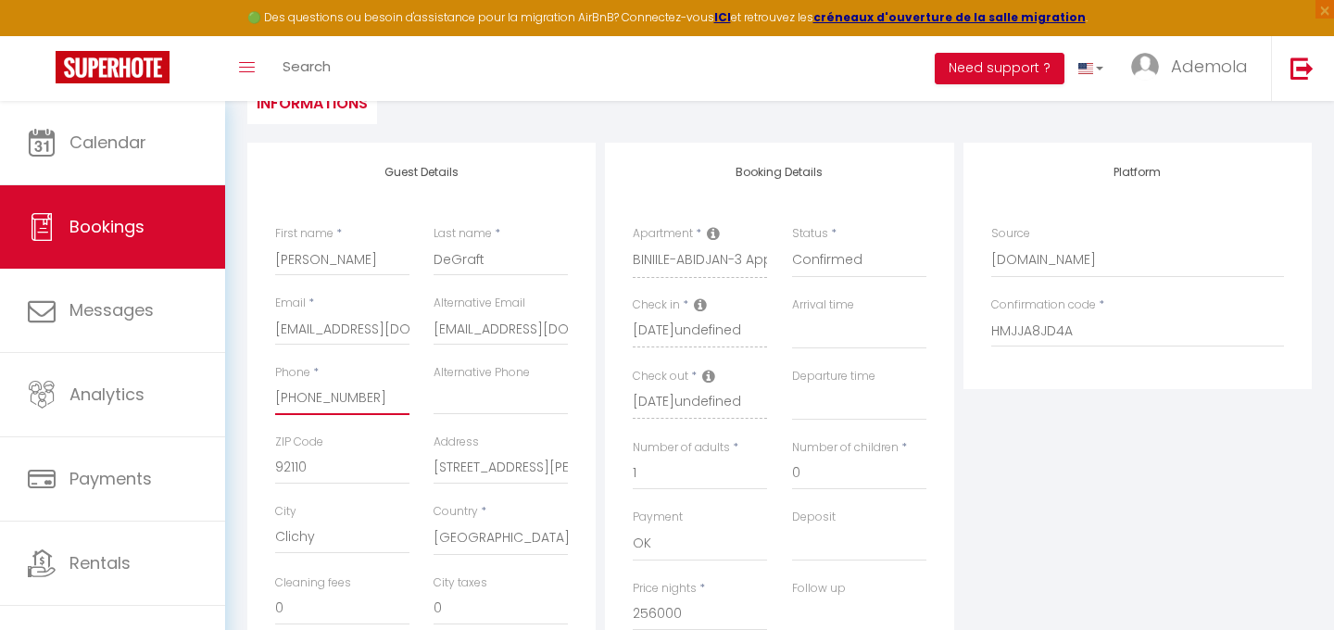
select select
checkbox input "false"
click at [318, 399] on input "[PHONE_NUMBER]‬" at bounding box center [342, 398] width 134 height 33
type input "[PHONE_NUMBER]‬"
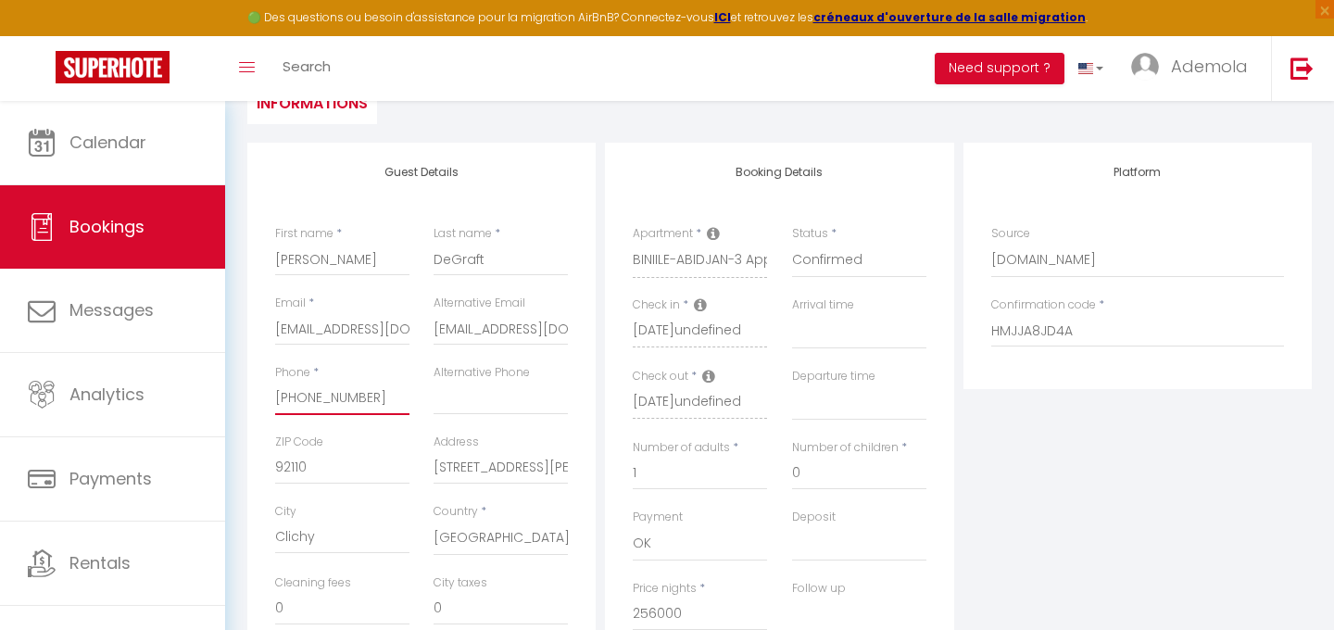
select select
checkbox input "false"
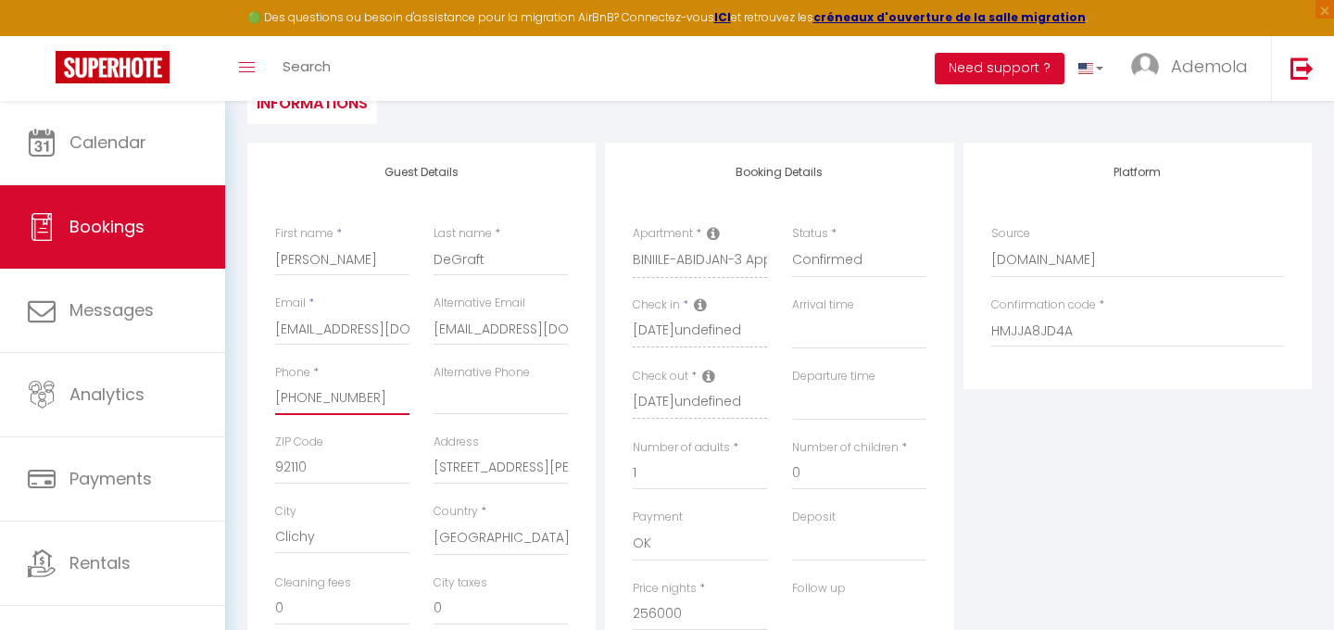
click at [342, 401] on input "[PHONE_NUMBER]‬" at bounding box center [342, 398] width 134 height 33
type input "[PHONE_NUMBER]‬"
select select
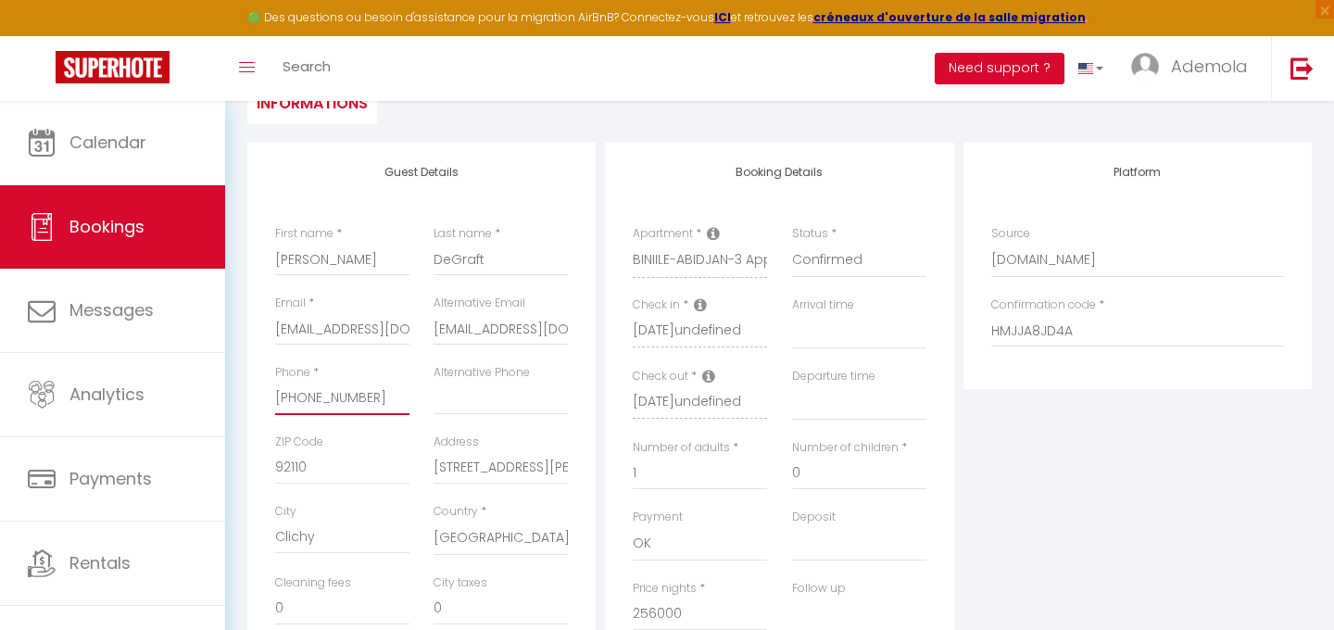
select select
checkbox input "false"
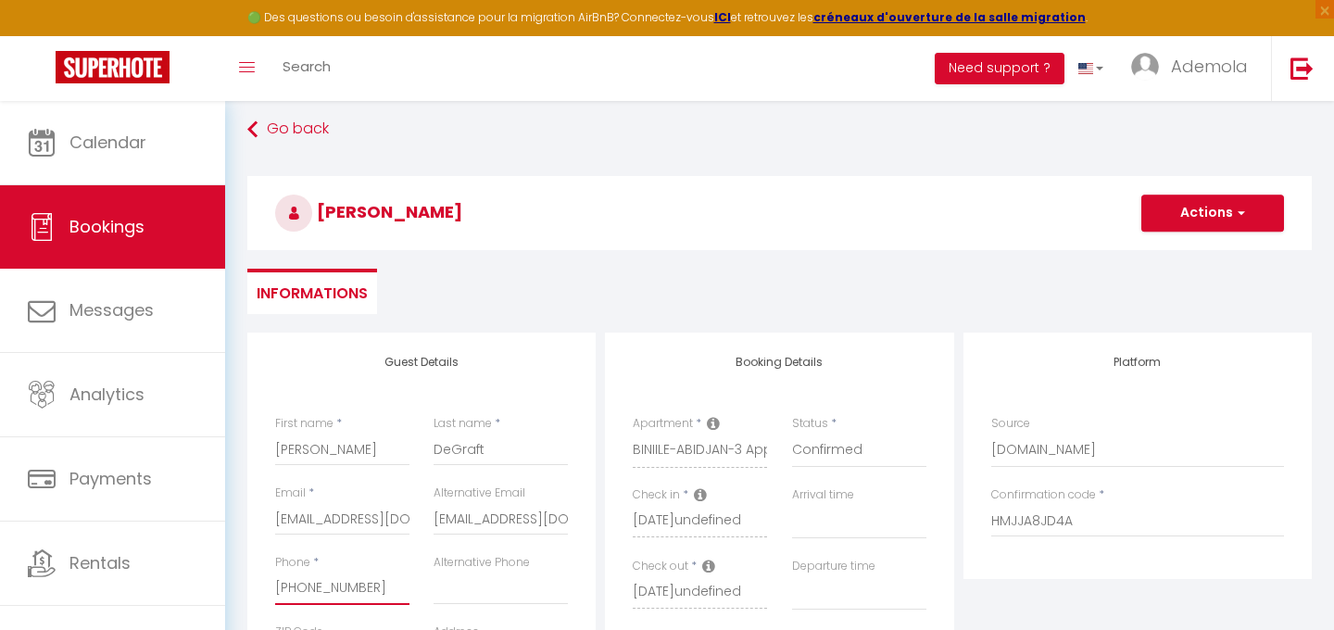
scroll to position [0, 0]
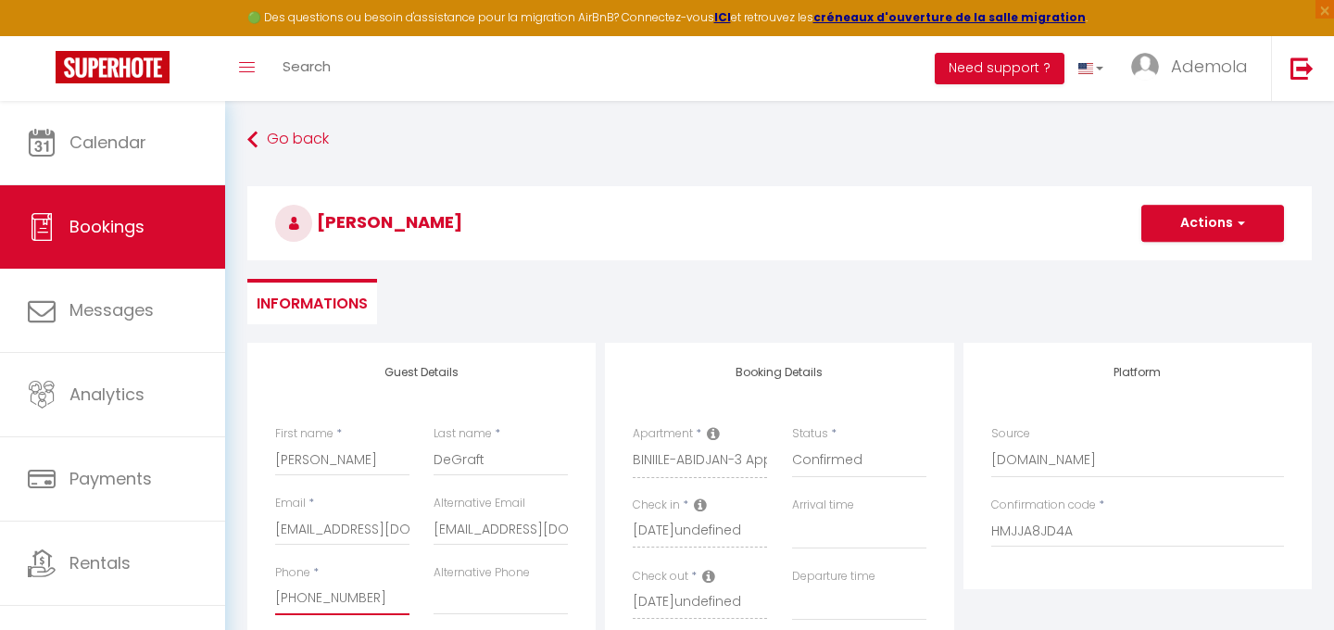
type input "[PHONE_NUMBER]‬"
click at [1222, 228] on button "Actions" at bounding box center [1212, 223] width 143 height 37
click at [1151, 264] on link "Save" at bounding box center [1194, 264] width 146 height 24
select select
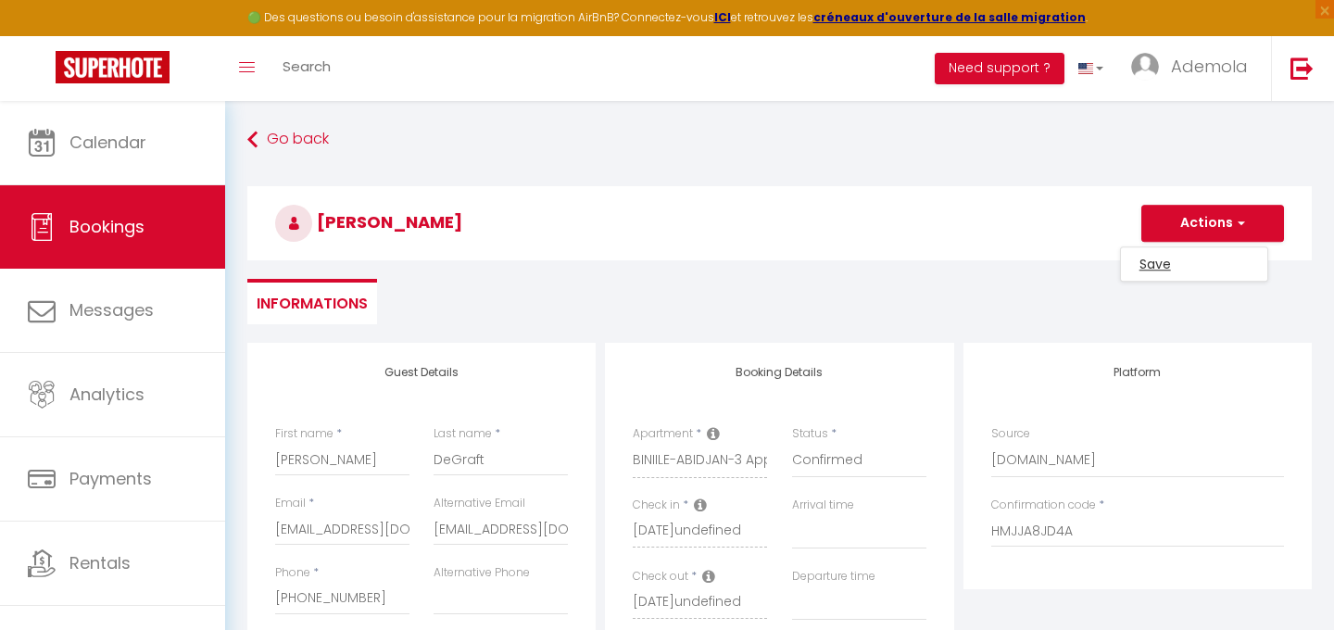
select select
checkbox input "false"
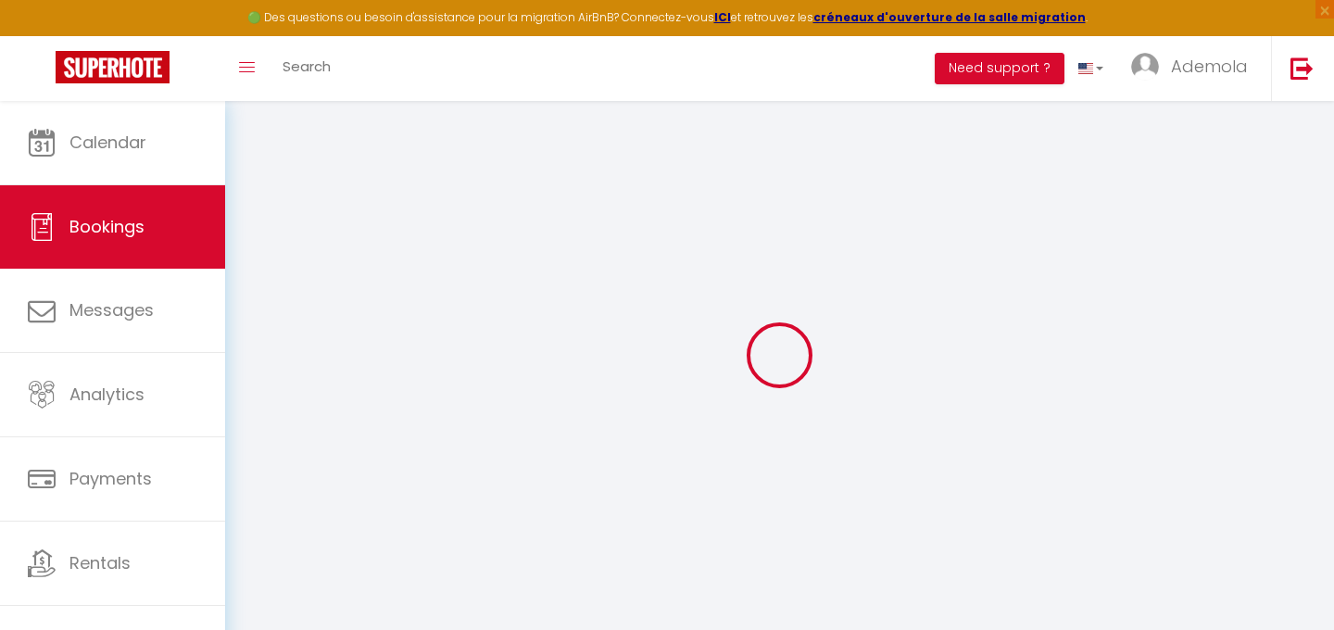
select select
checkbox input "false"
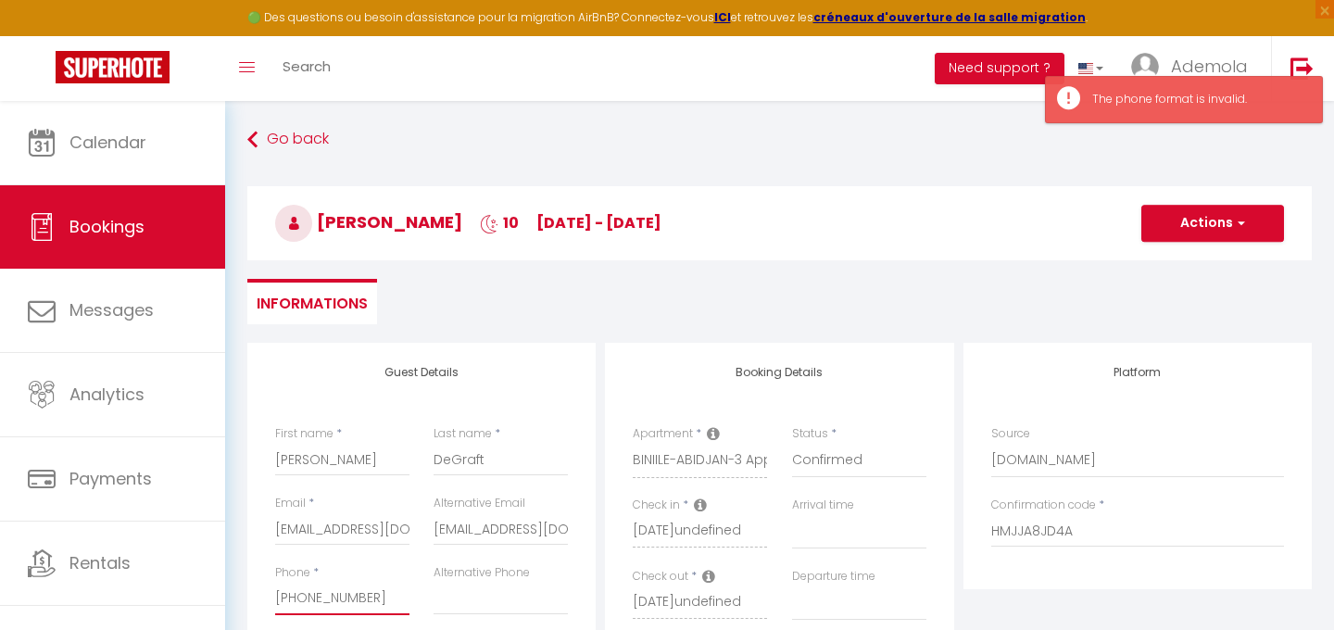
click at [295, 601] on input "[PHONE_NUMBER]‬" at bounding box center [342, 598] width 134 height 33
click at [338, 599] on input "[PHONE_NUMBER]‬" at bounding box center [342, 598] width 134 height 33
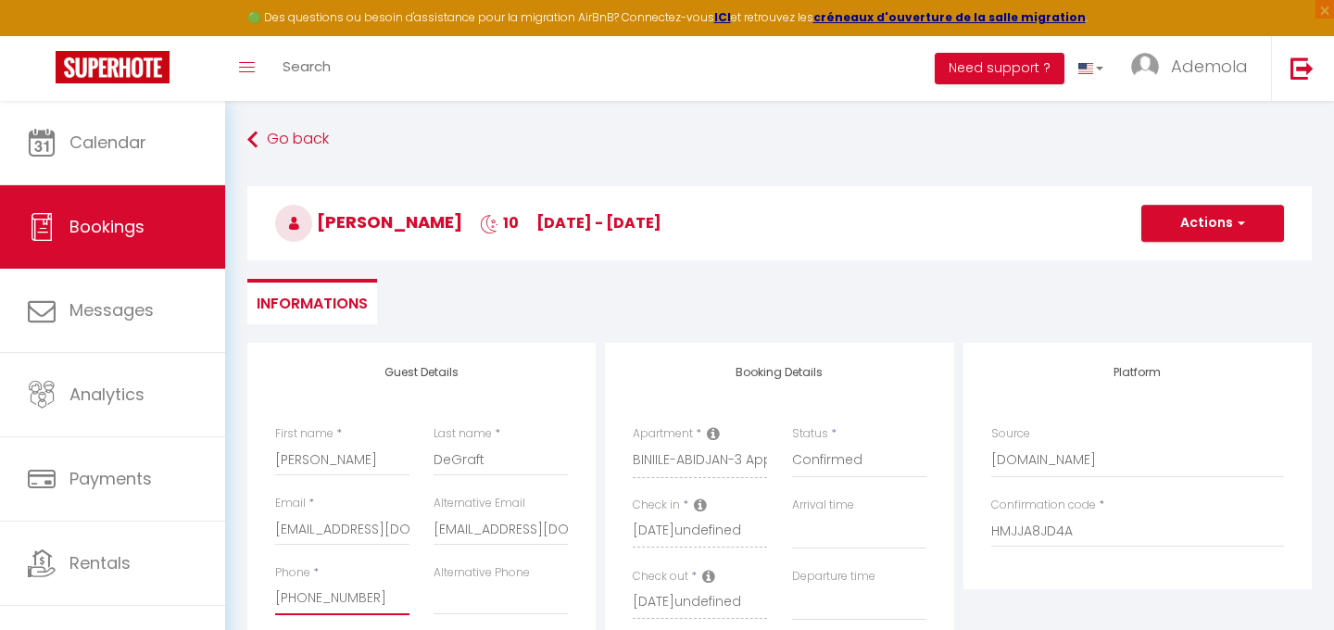
type input "[PHONE_NUMBER]‬"
select select
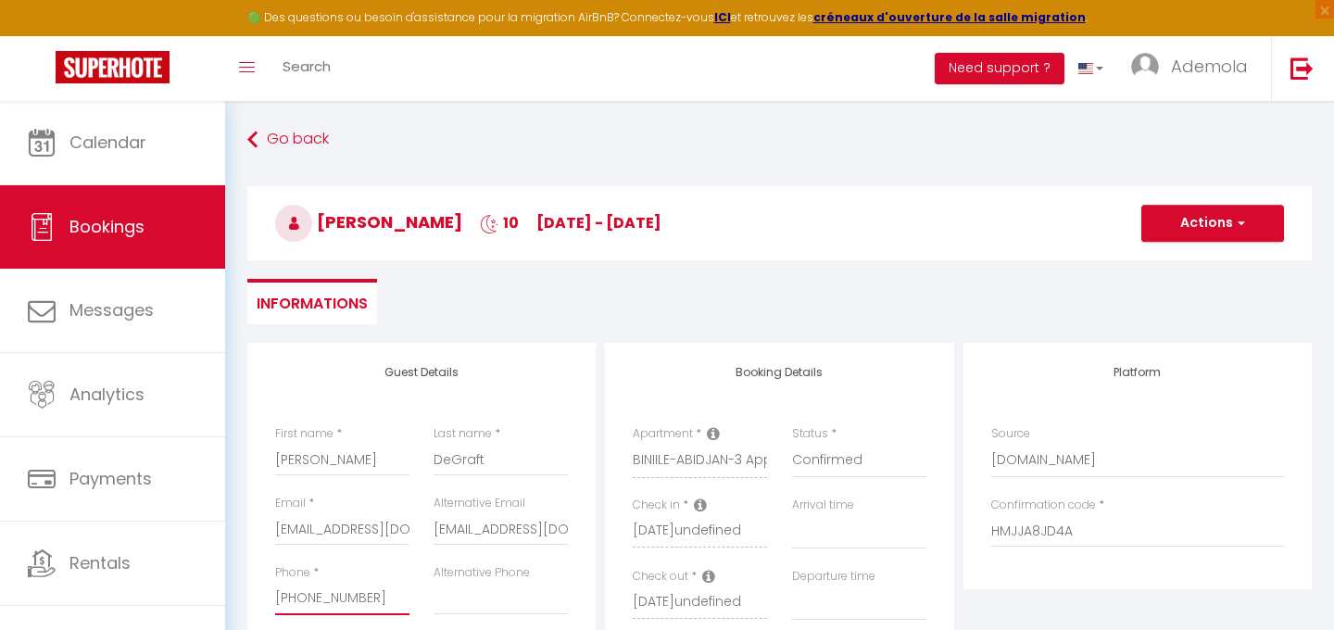
checkbox input "false"
type input "[PHONE_NUMBER]‬"
select select
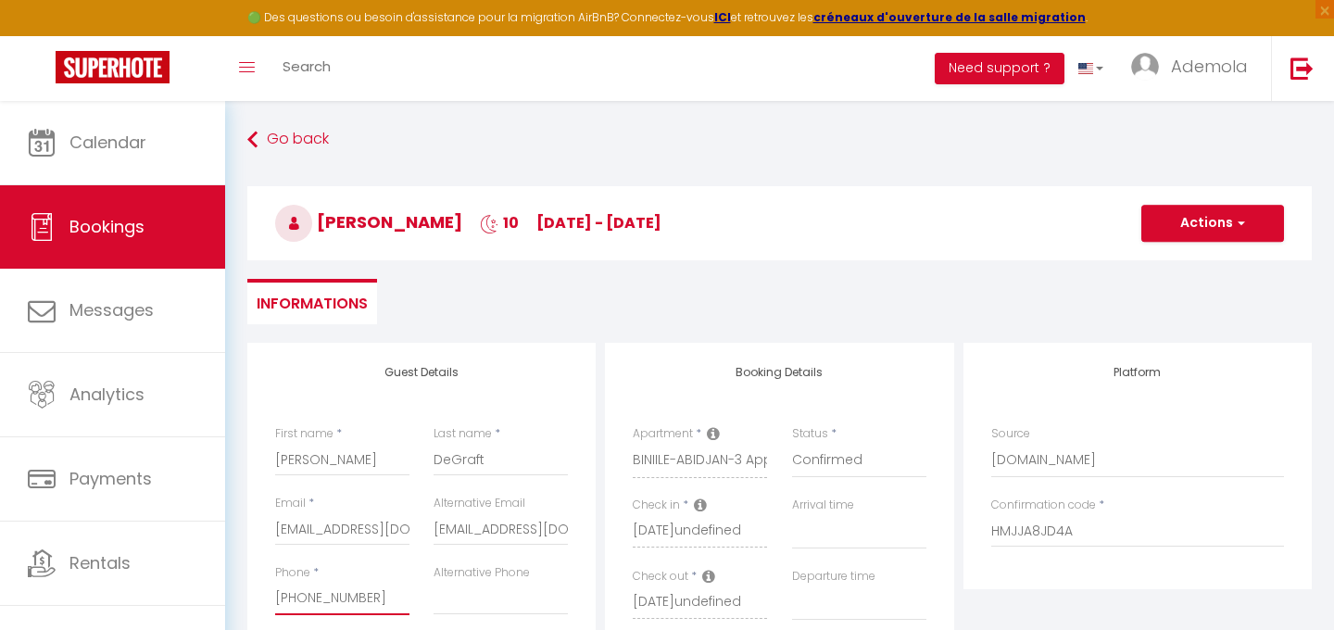
select select
checkbox input "false"
type input "[PHONE_NUMBER]‬"
select select
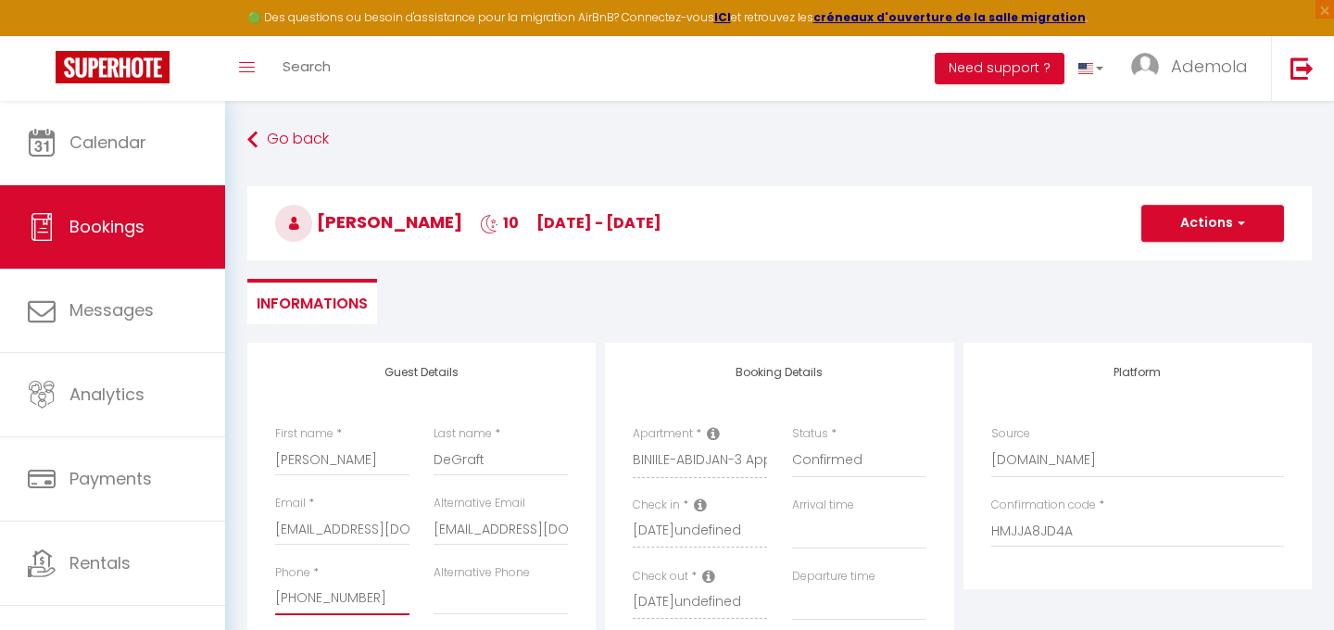
select select
checkbox input "false"
type input "[PHONE_NUMBER]"
select select
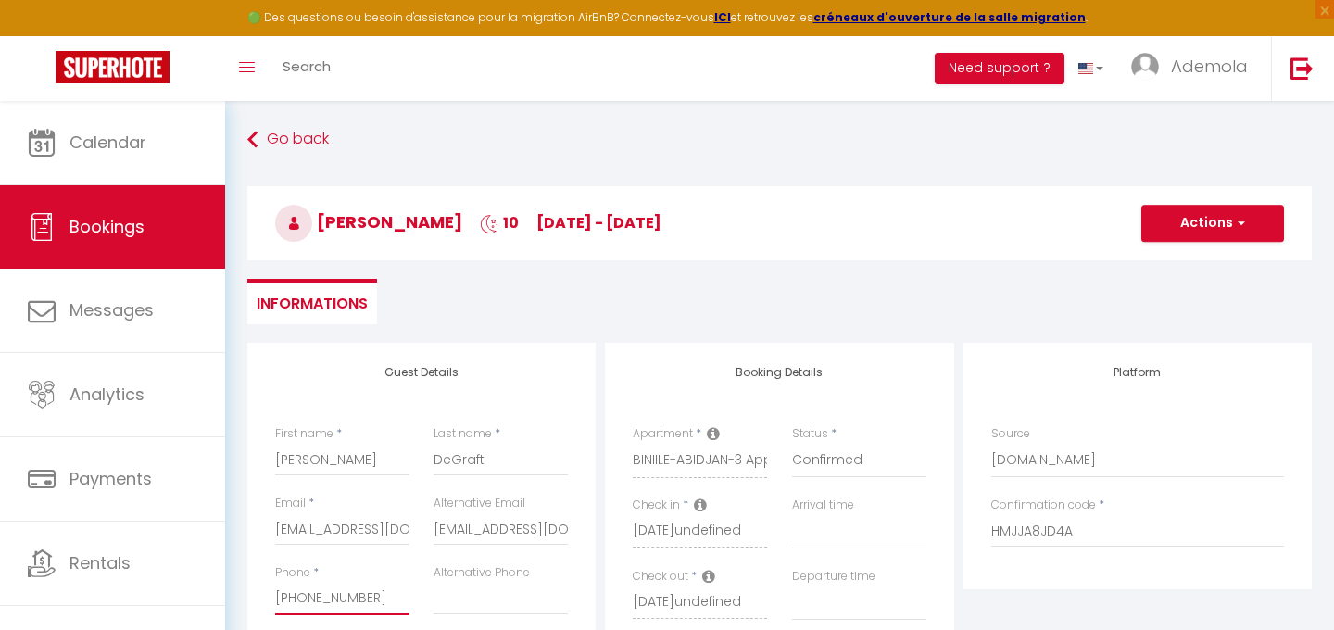
select select
checkbox input "false"
type input "[PHONE_NUMBER]"
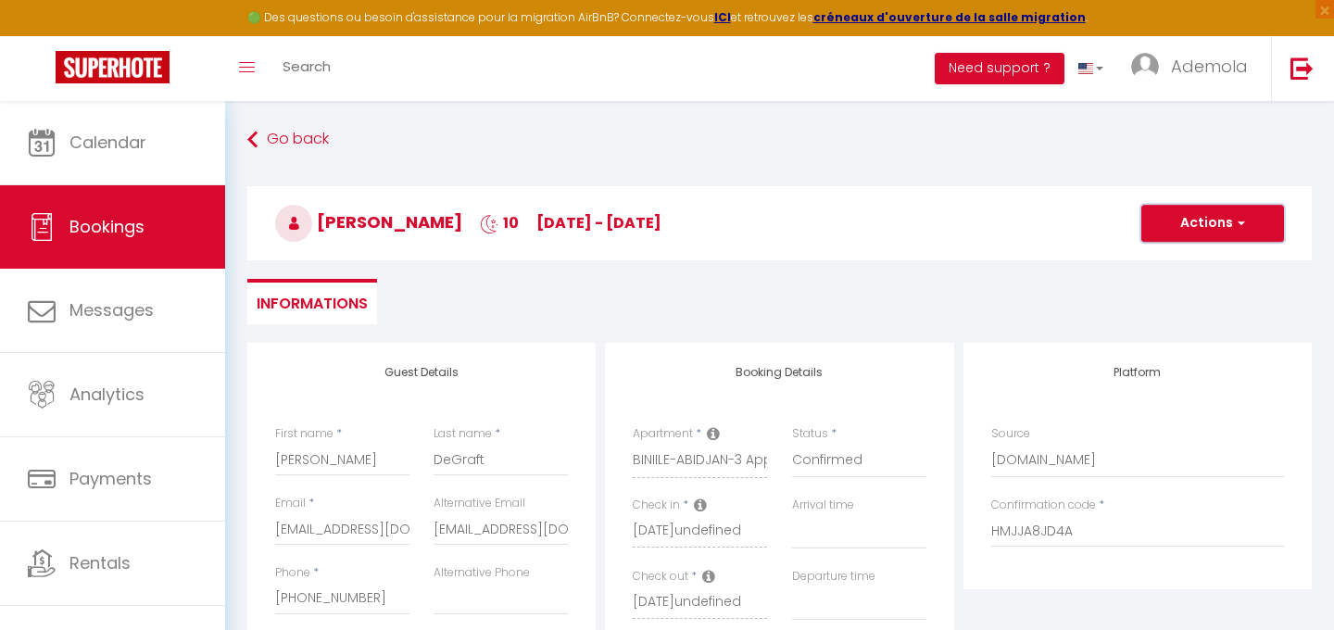
click at [1228, 219] on button "Actions" at bounding box center [1212, 223] width 143 height 37
click at [1155, 263] on link "Save" at bounding box center [1194, 264] width 146 height 24
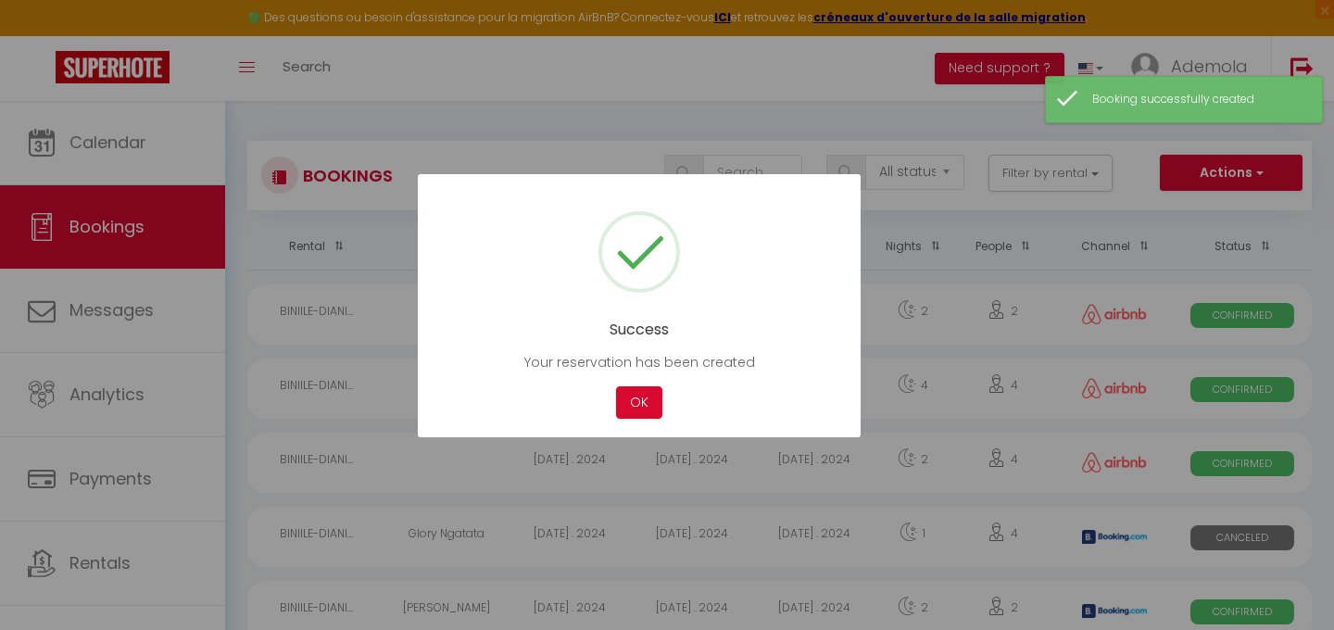
click at [131, 147] on div at bounding box center [667, 315] width 1334 height 630
click at [153, 147] on div at bounding box center [667, 315] width 1334 height 630
click at [638, 398] on button "OK" at bounding box center [639, 402] width 46 height 32
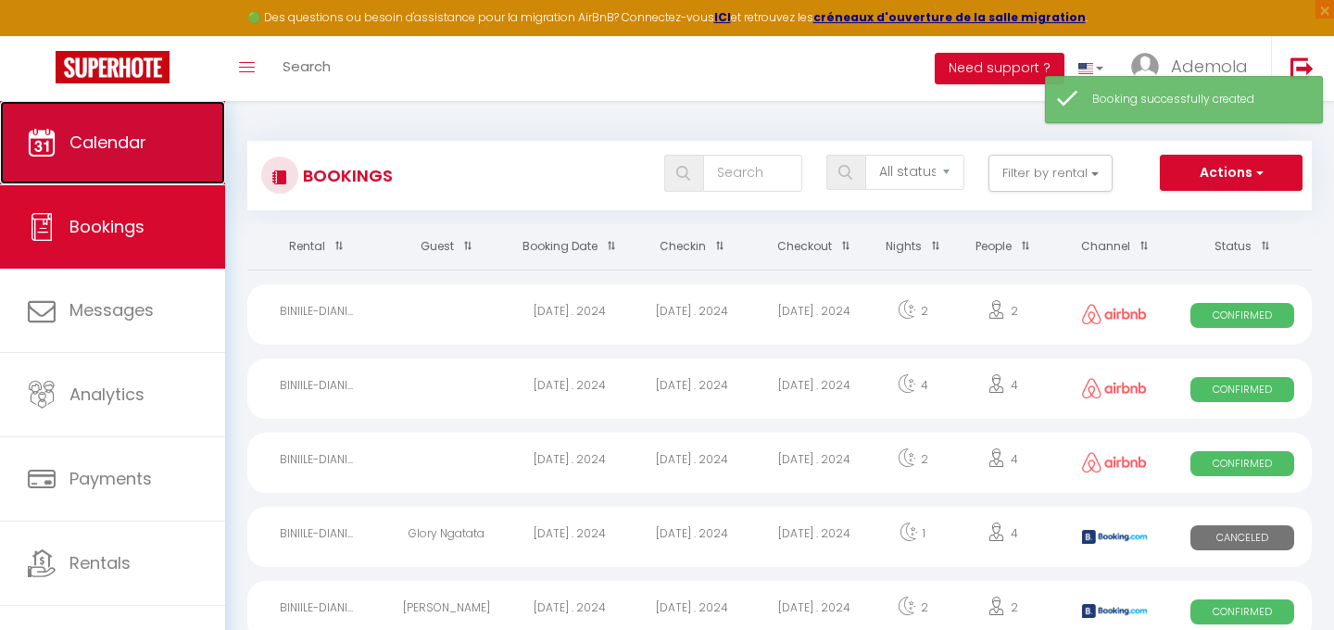
click at [145, 152] on span "Calendar" at bounding box center [107, 142] width 77 height 23
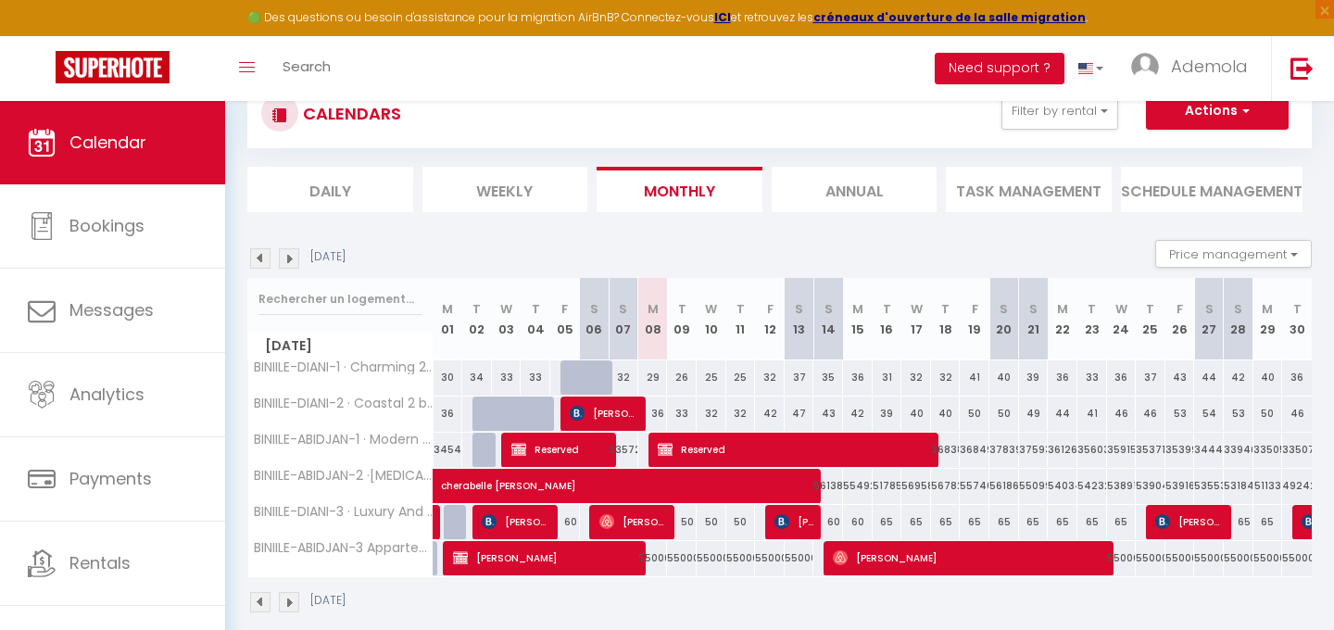
scroll to position [101, 0]
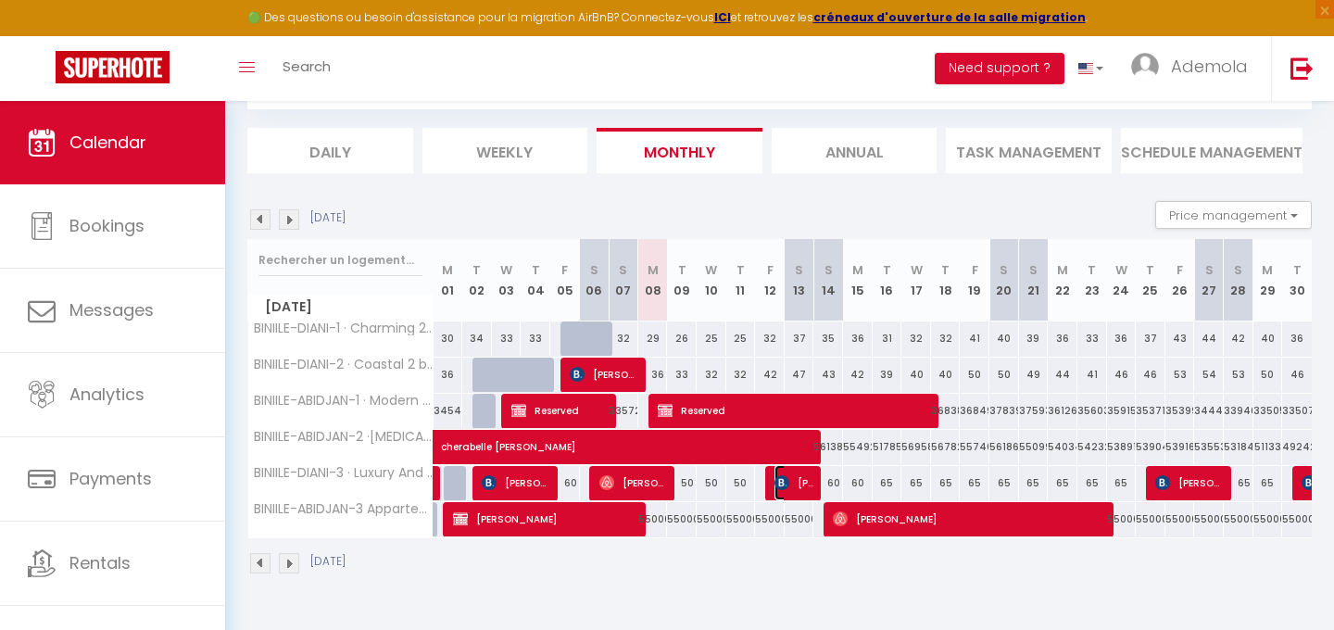
click at [784, 479] on img at bounding box center [781, 482] width 15 height 15
select select "OK"
select select "KO"
select select "0"
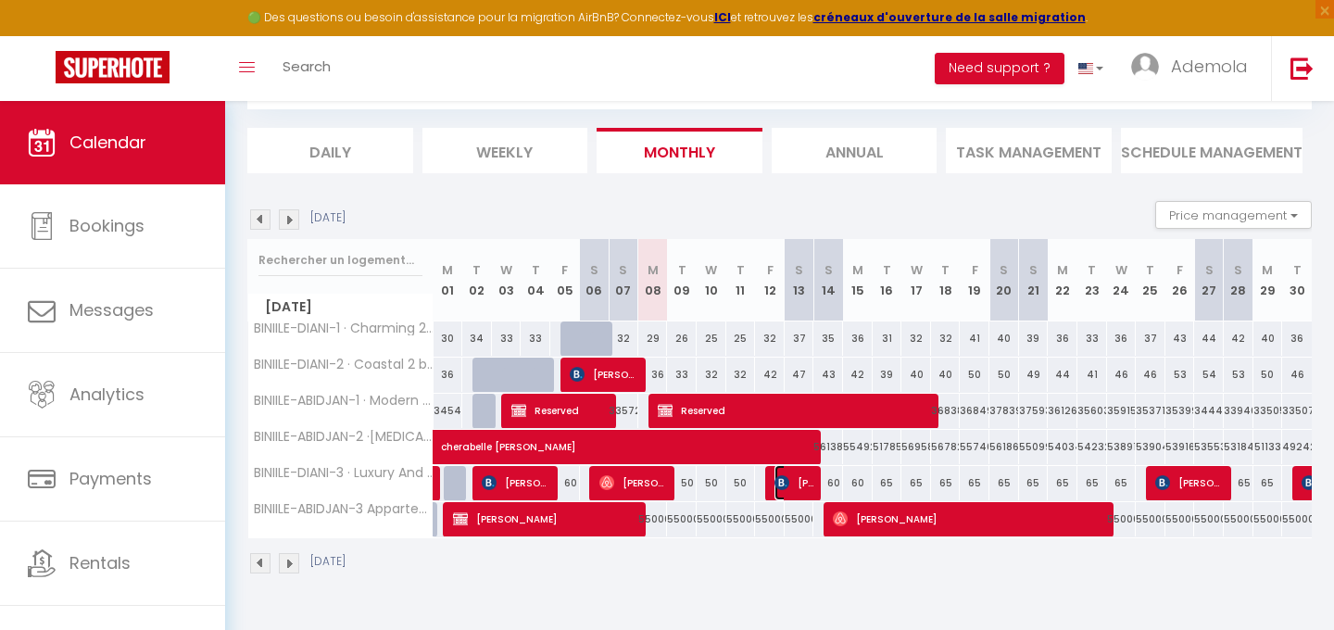
select select "1"
select select
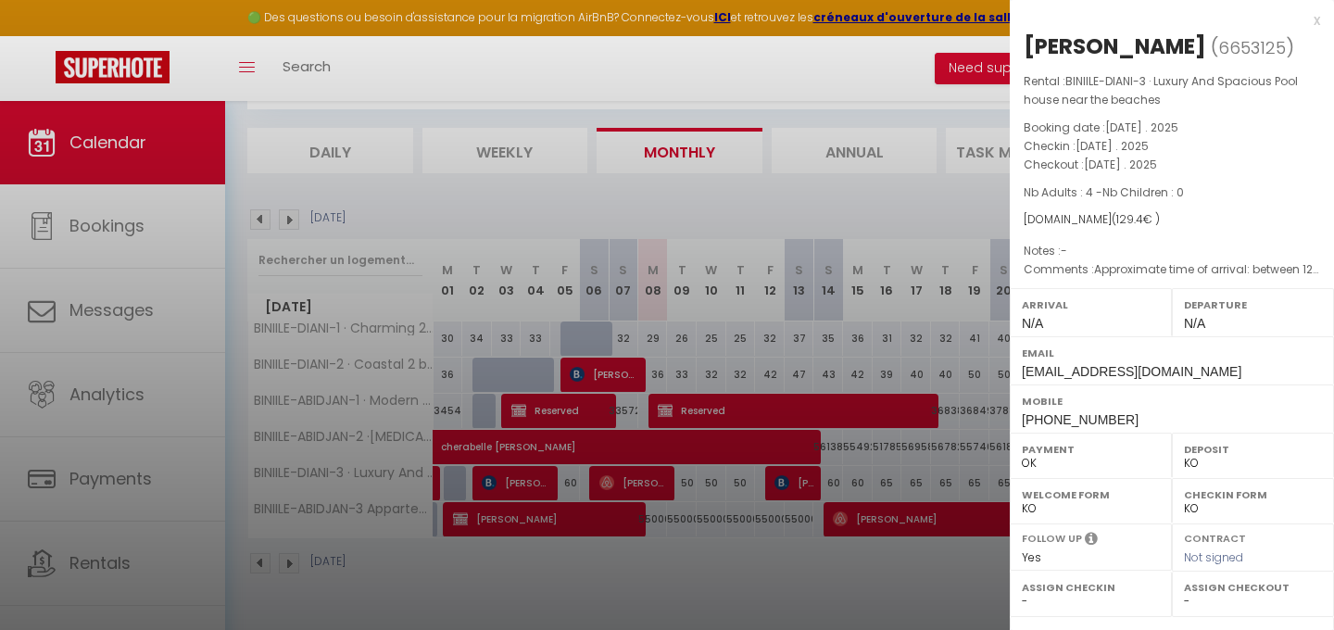
click at [707, 558] on div at bounding box center [667, 315] width 1334 height 630
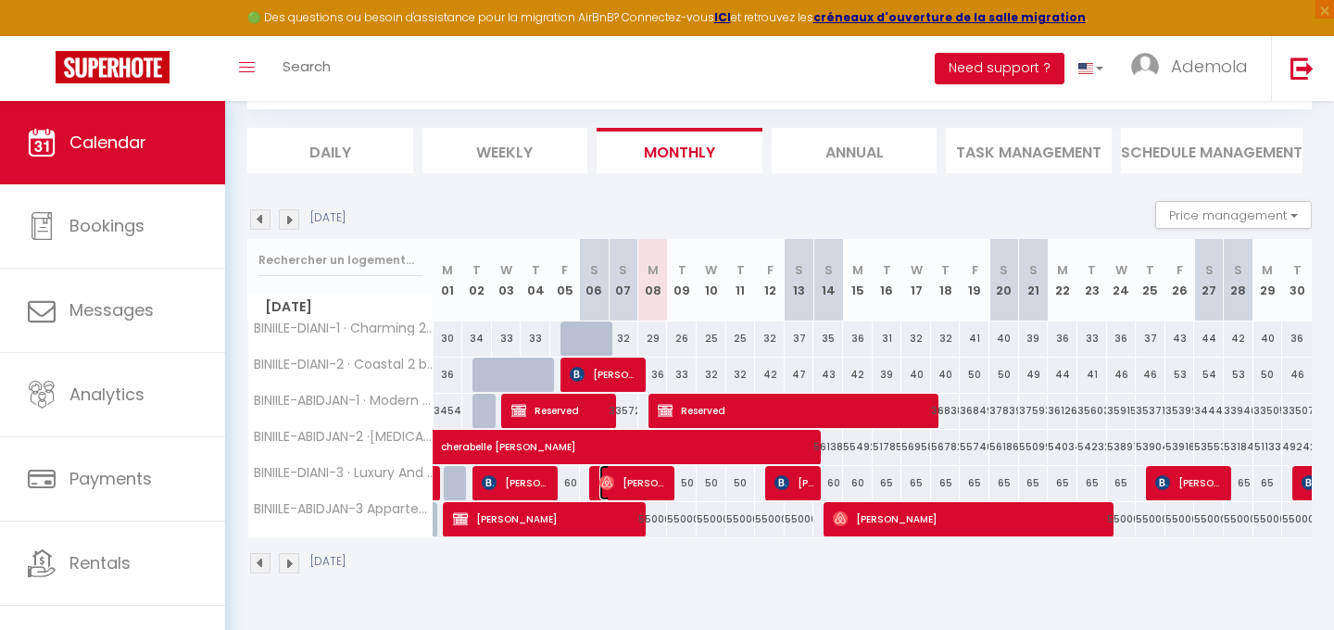
click at [642, 480] on span "[PERSON_NAME]" at bounding box center [633, 482] width 69 height 35
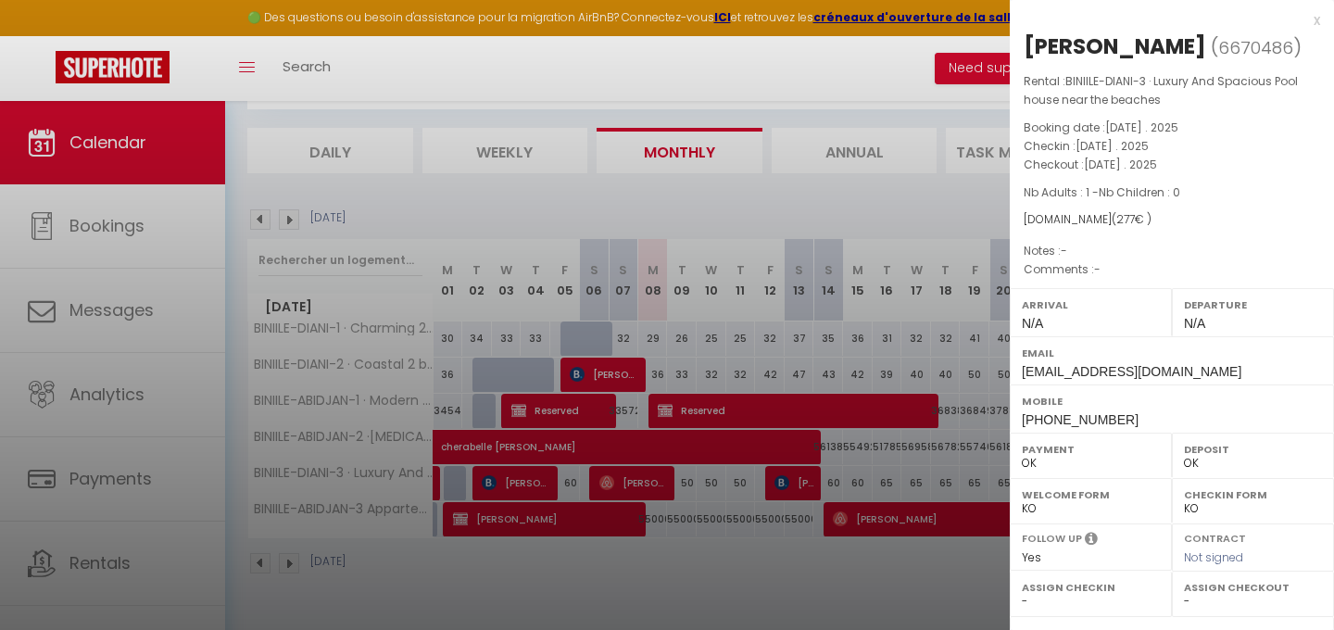
click at [797, 490] on div at bounding box center [667, 315] width 1334 height 630
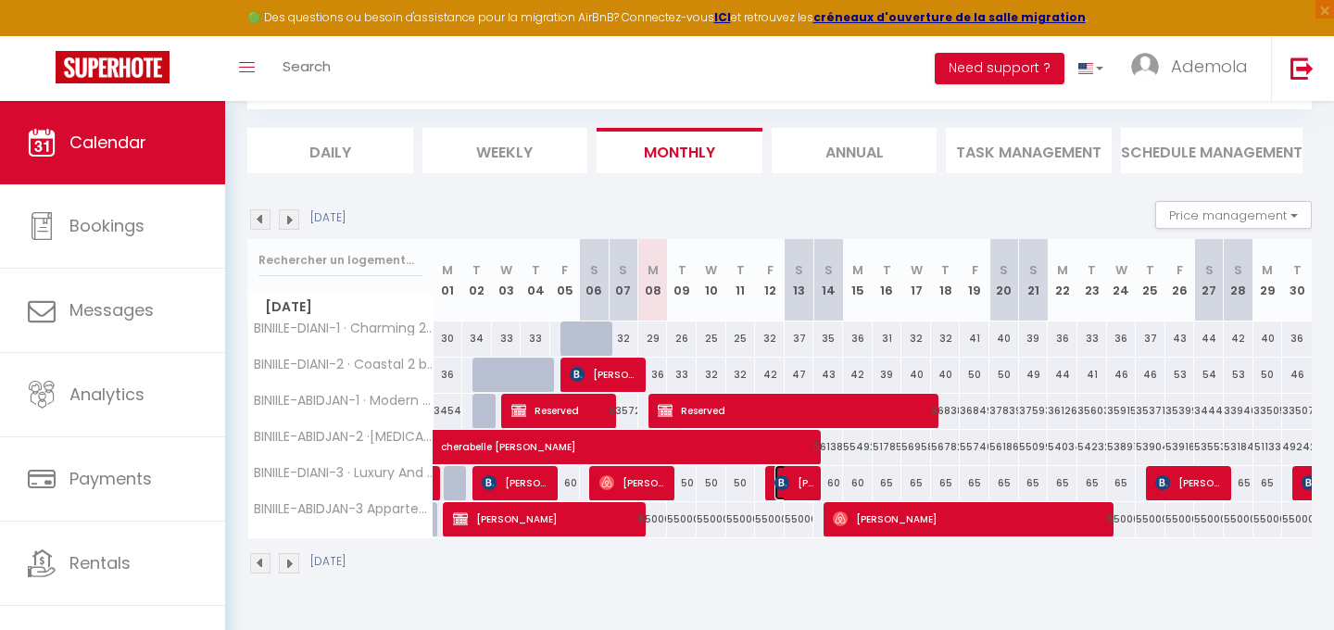
click at [788, 482] on img at bounding box center [781, 482] width 15 height 15
select select "KO"
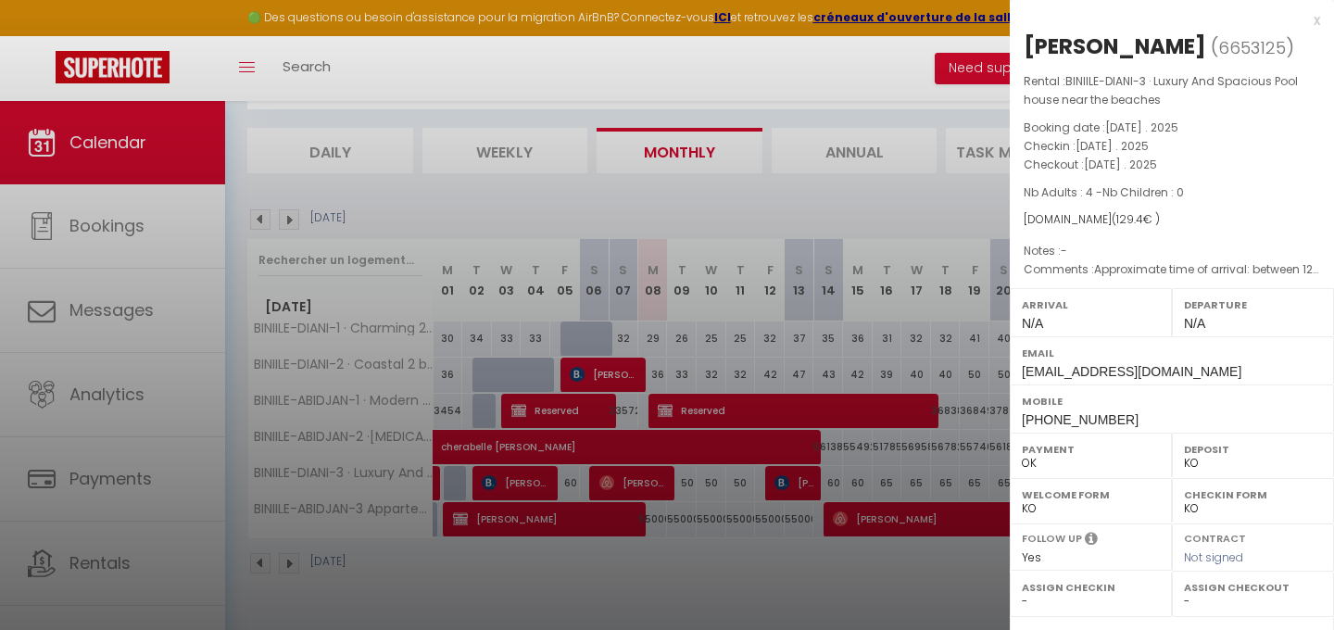
click at [751, 599] on div at bounding box center [667, 315] width 1334 height 630
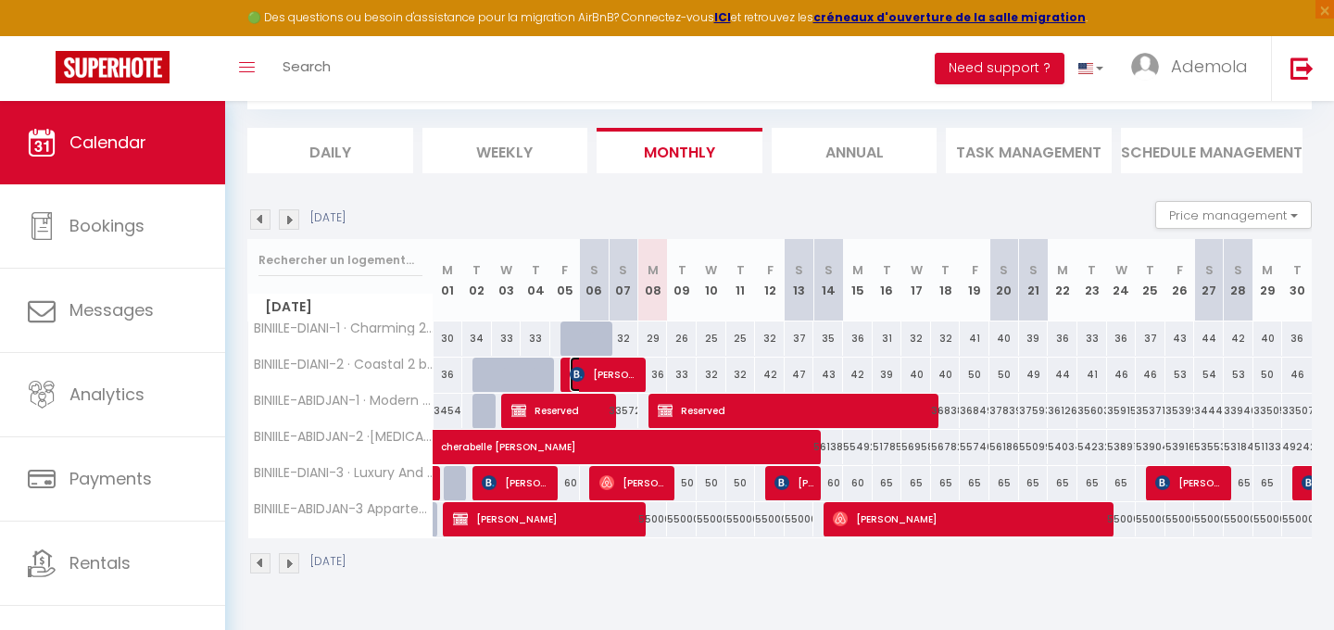
click at [599, 374] on span "[PERSON_NAME]" at bounding box center [604, 374] width 69 height 35
select select "25087"
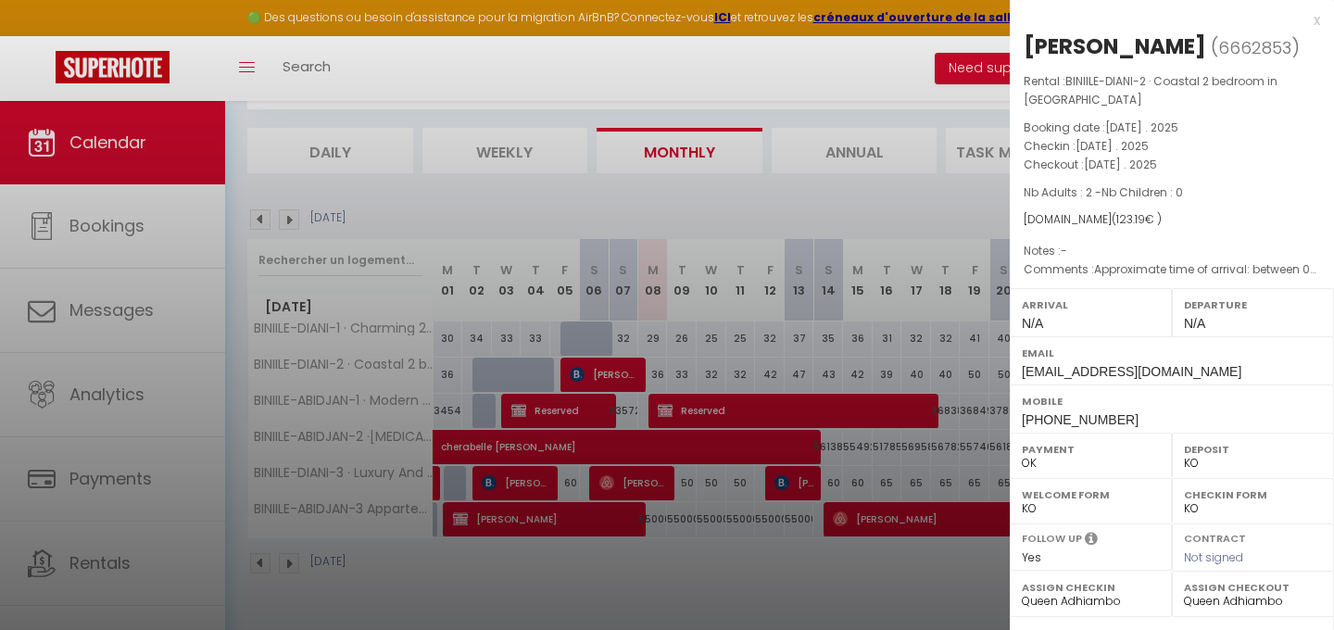
click at [1315, 21] on div "x" at bounding box center [1164, 20] width 310 height 22
